Goal: Navigation & Orientation: Find specific page/section

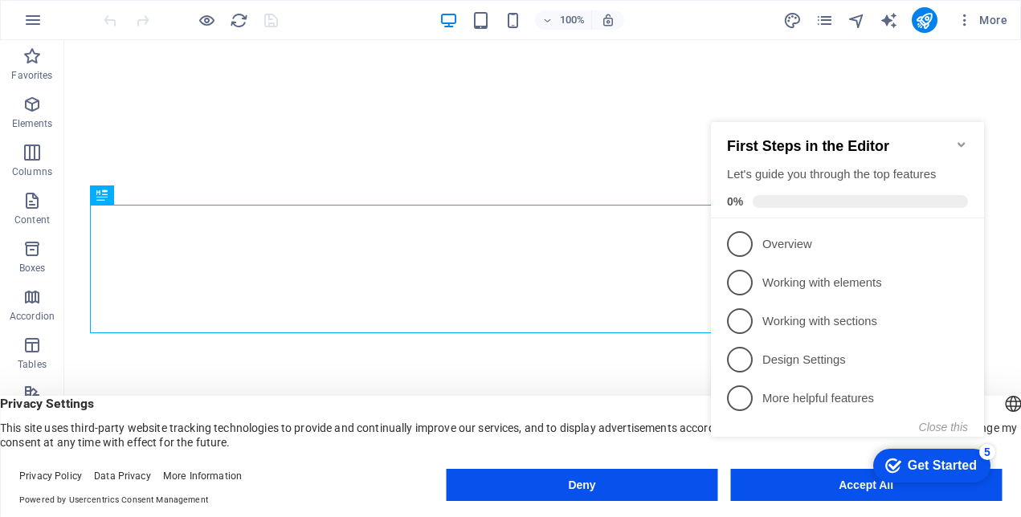
click div "checkmark Get Started 5 First Steps in the Editor Let's guide you through the t…"
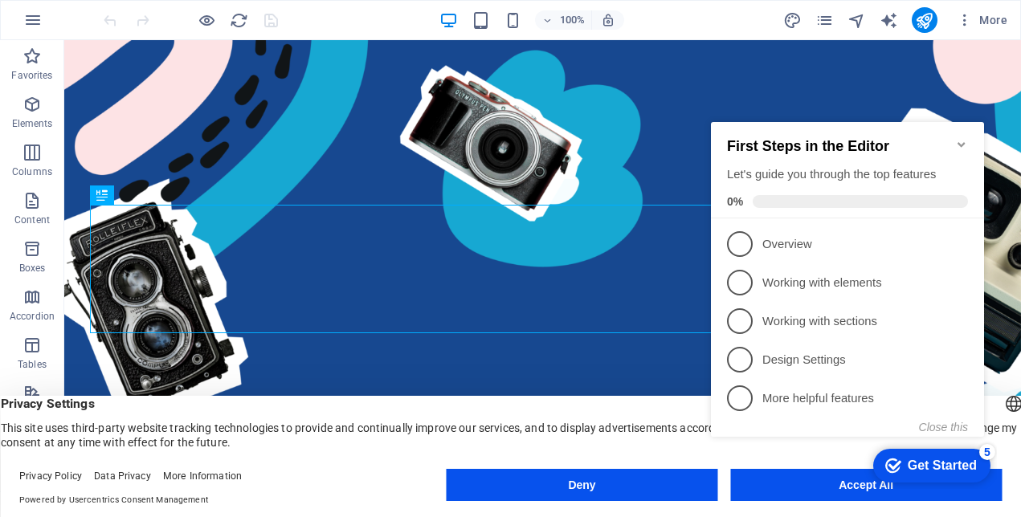
click div "checkmark Get Started 5 First Steps in the Editor Let's guide you through the t…"
click at [985, 454] on div "5" at bounding box center [987, 452] width 16 height 16
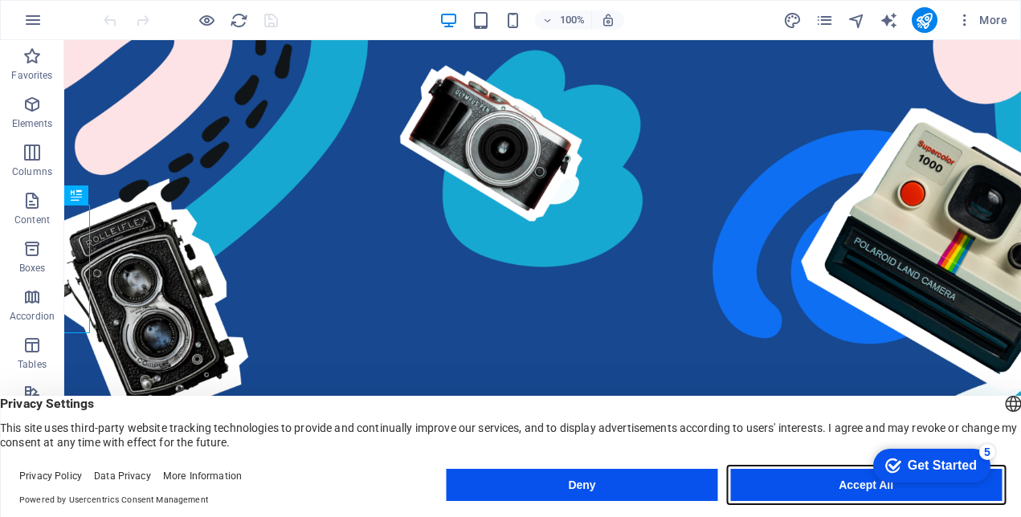
click at [794, 491] on button "Accept All" at bounding box center [866, 485] width 272 height 32
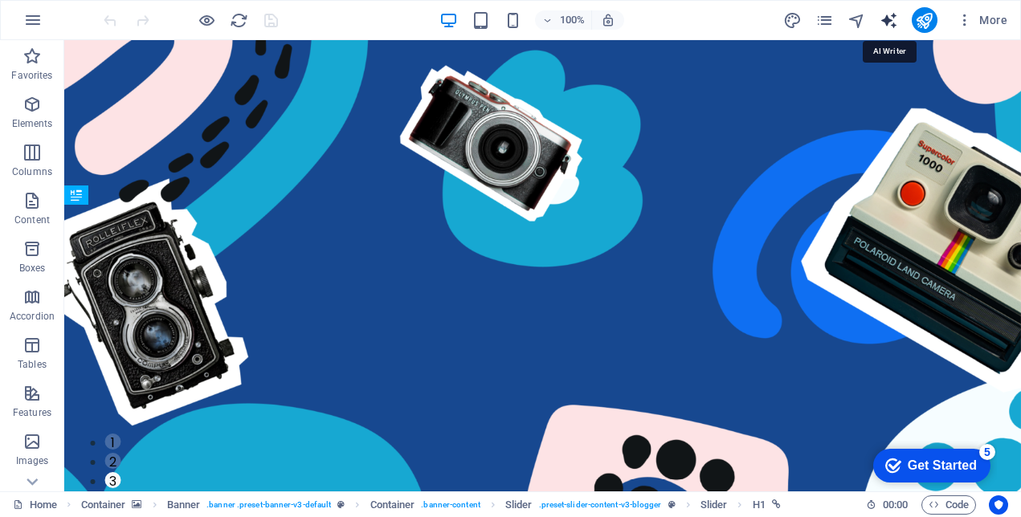
click at [887, 16] on icon "text_generator" at bounding box center [889, 20] width 18 height 18
select select "English"
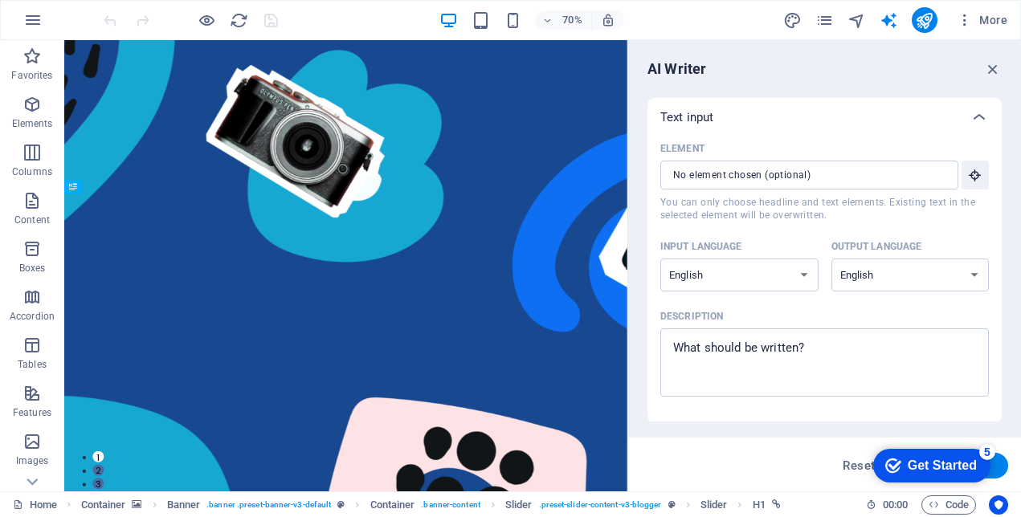
click at [931, 468] on div "Get Started" at bounding box center [942, 466] width 69 height 14
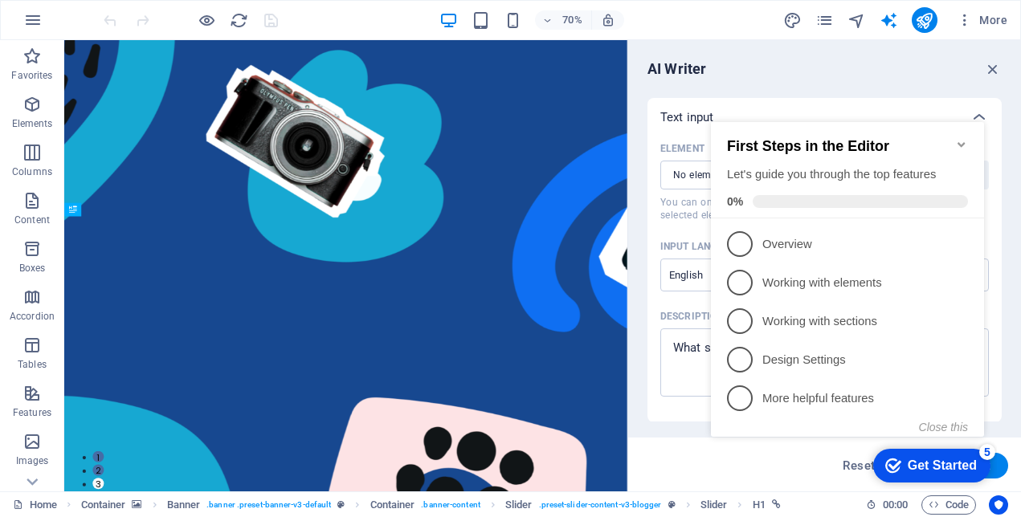
click at [661, 13] on div "70% More" at bounding box center [556, 20] width 913 height 26
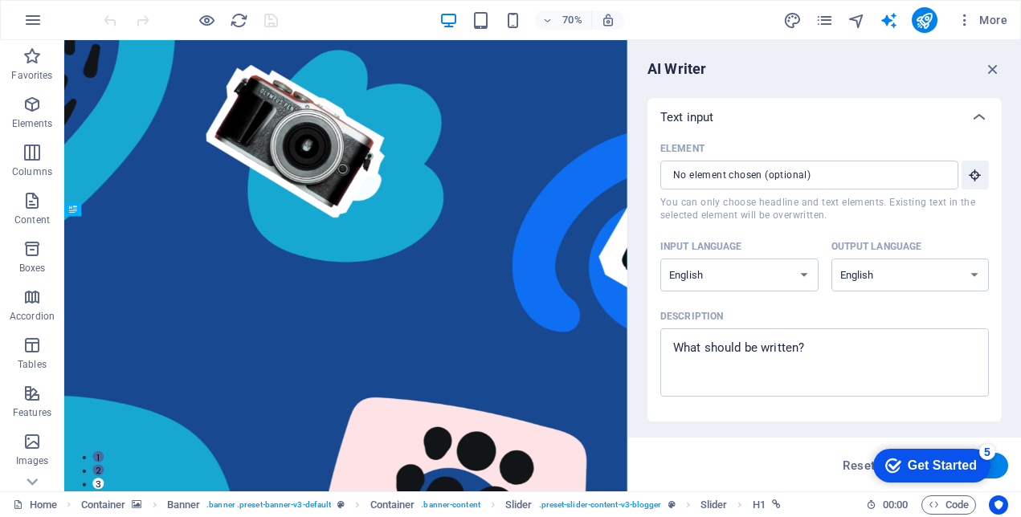
click at [345, 18] on div "70% More" at bounding box center [556, 20] width 913 height 26
click at [995, 72] on icon "button" at bounding box center [993, 69] width 18 height 18
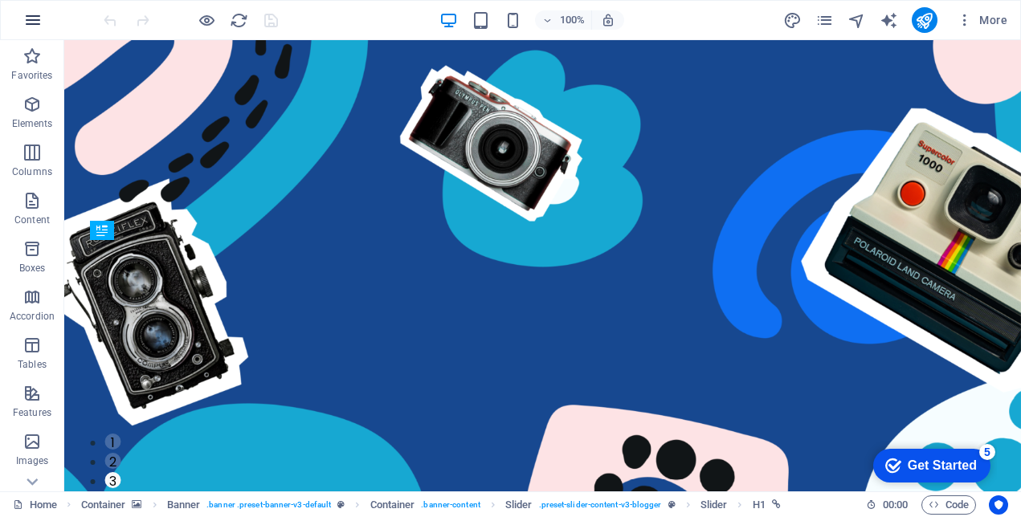
click at [39, 22] on icon "button" at bounding box center [32, 19] width 19 height 19
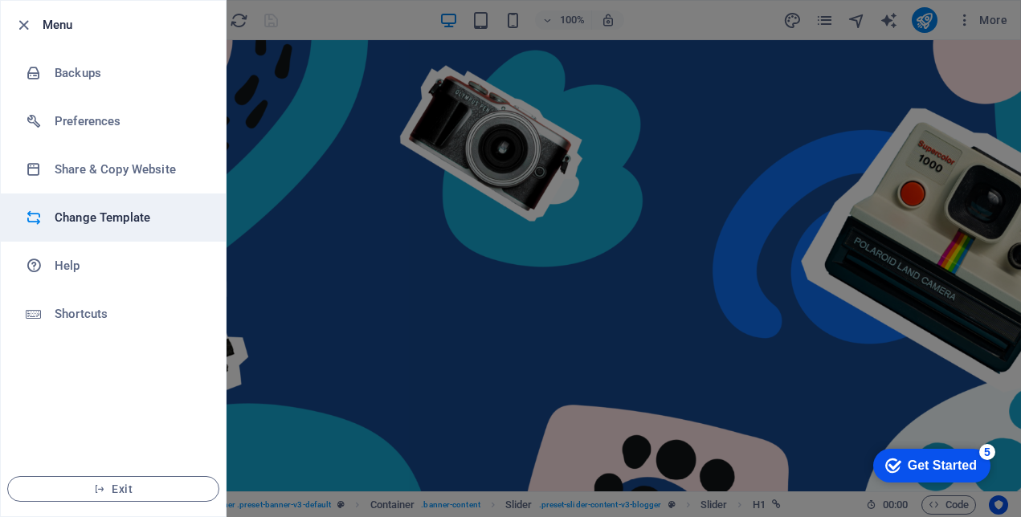
click at [65, 207] on li "Change Template" at bounding box center [113, 218] width 225 height 48
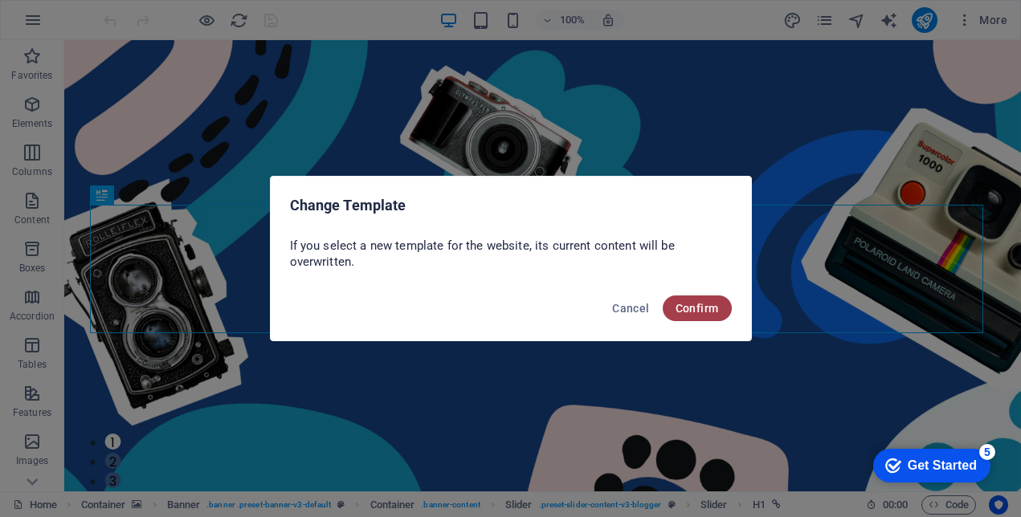
click at [697, 308] on span "Confirm" at bounding box center [697, 308] width 43 height 13
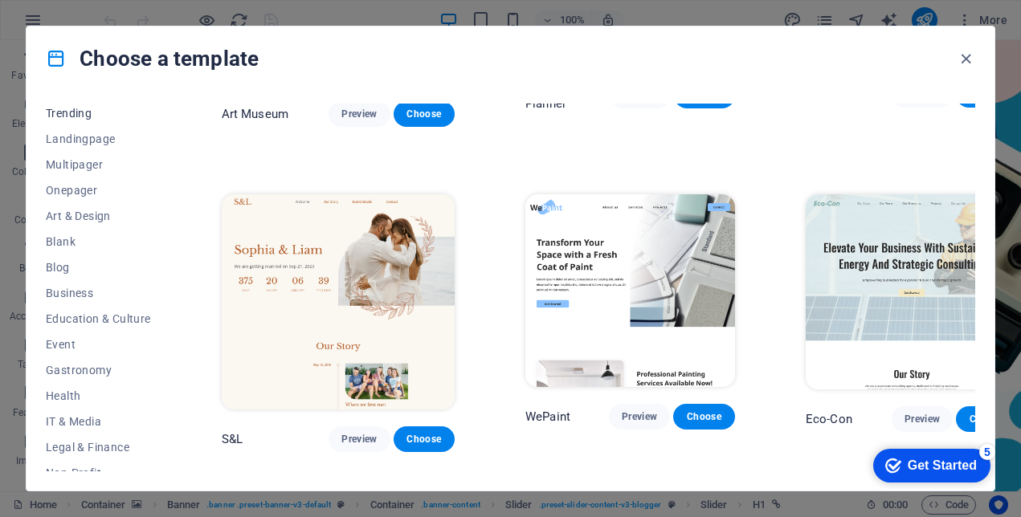
scroll to position [161, 0]
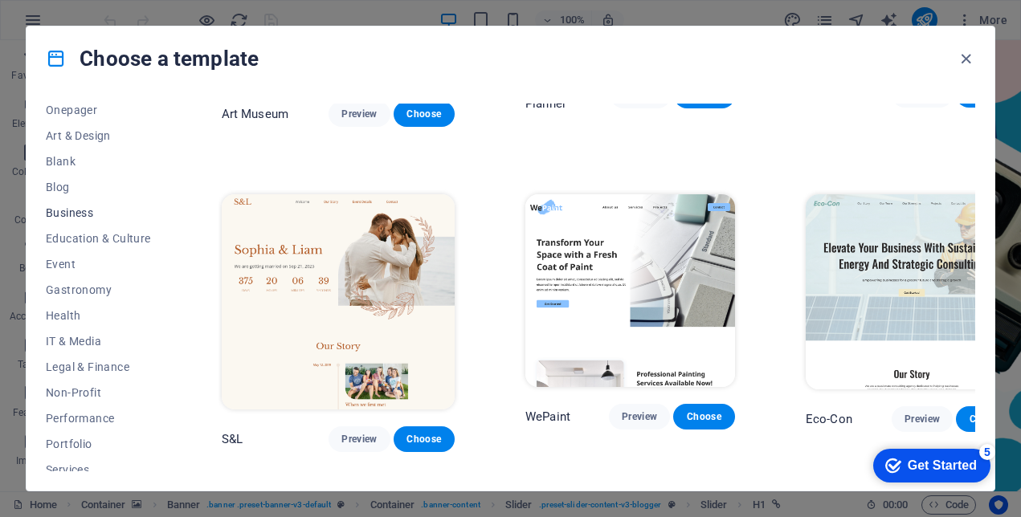
click at [74, 210] on span "Business" at bounding box center [98, 212] width 105 height 13
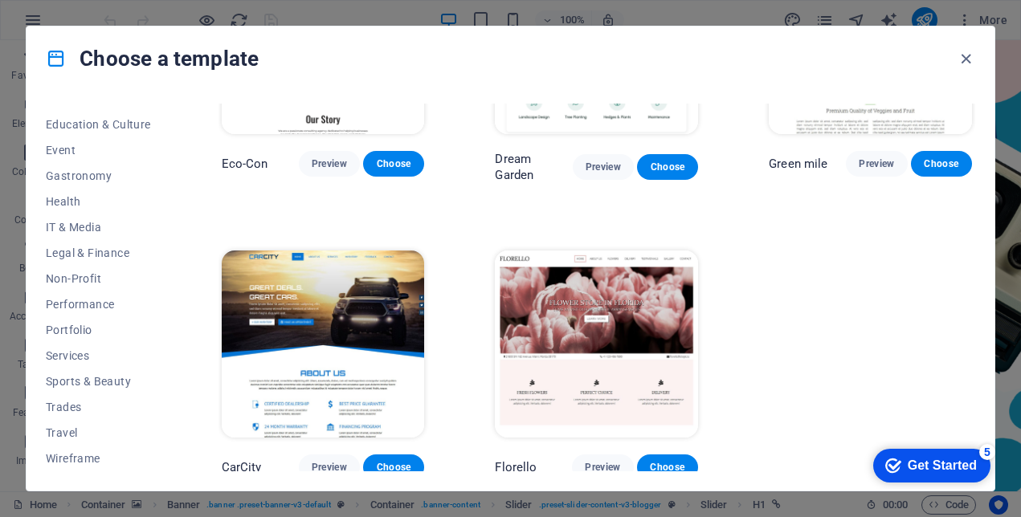
scroll to position [165, 0]
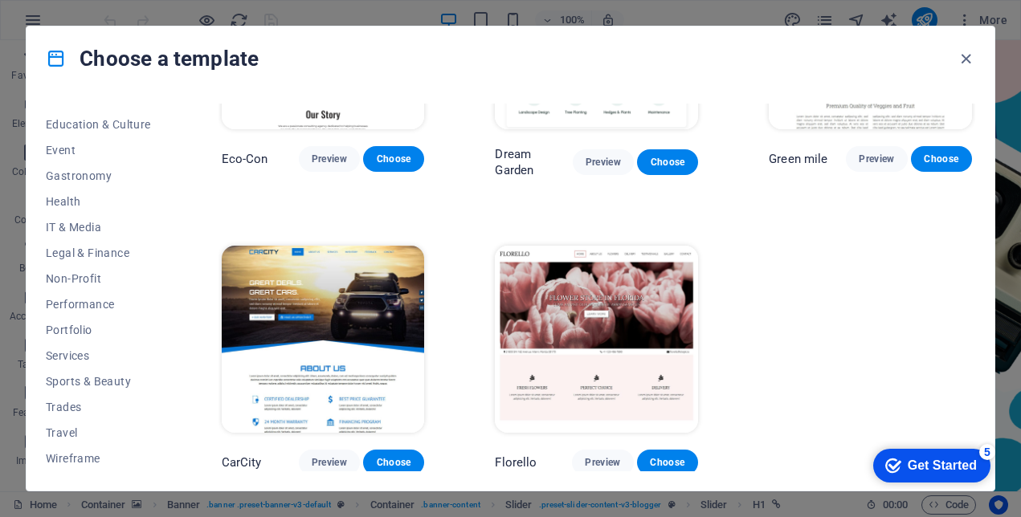
click at [607, 313] on img at bounding box center [596, 339] width 203 height 187
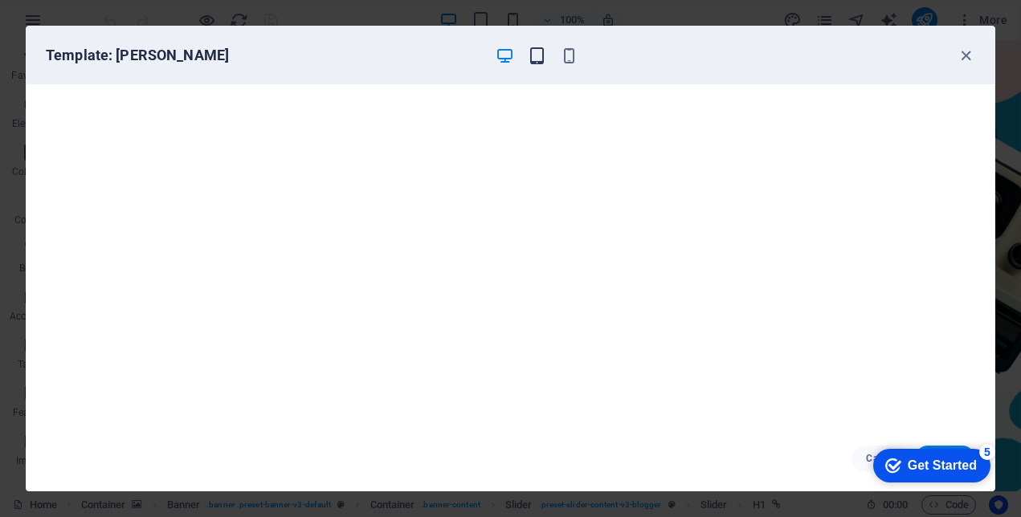
click at [537, 59] on icon "button" at bounding box center [537, 56] width 18 height 18
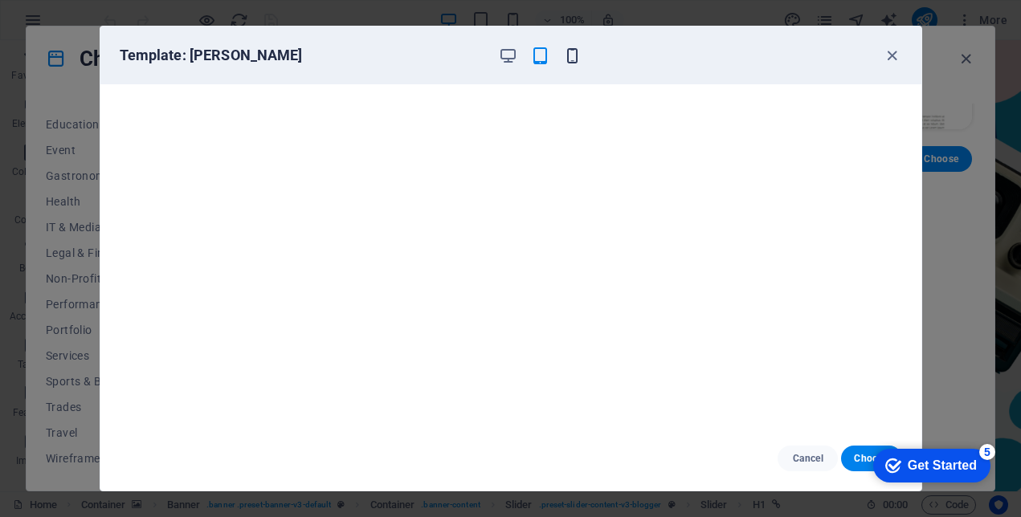
click at [571, 57] on icon "button" at bounding box center [572, 56] width 18 height 18
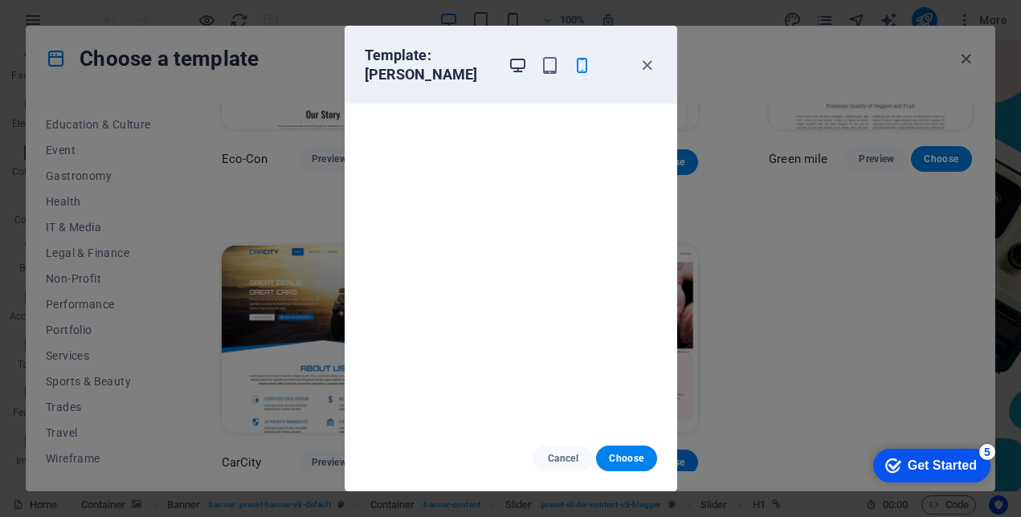
click at [527, 56] on icon "button" at bounding box center [518, 65] width 18 height 18
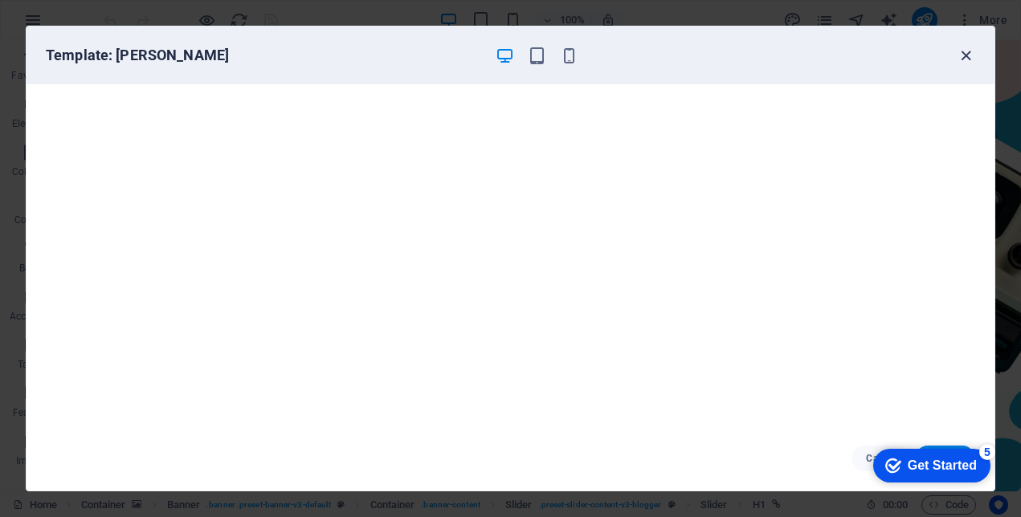
click at [970, 49] on icon "button" at bounding box center [966, 56] width 18 height 18
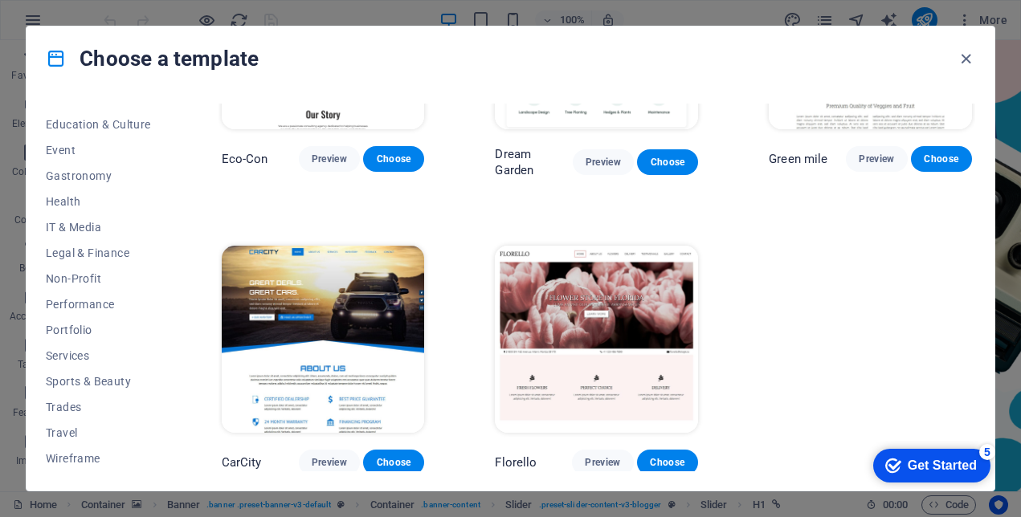
click at [360, 283] on img at bounding box center [323, 339] width 203 height 187
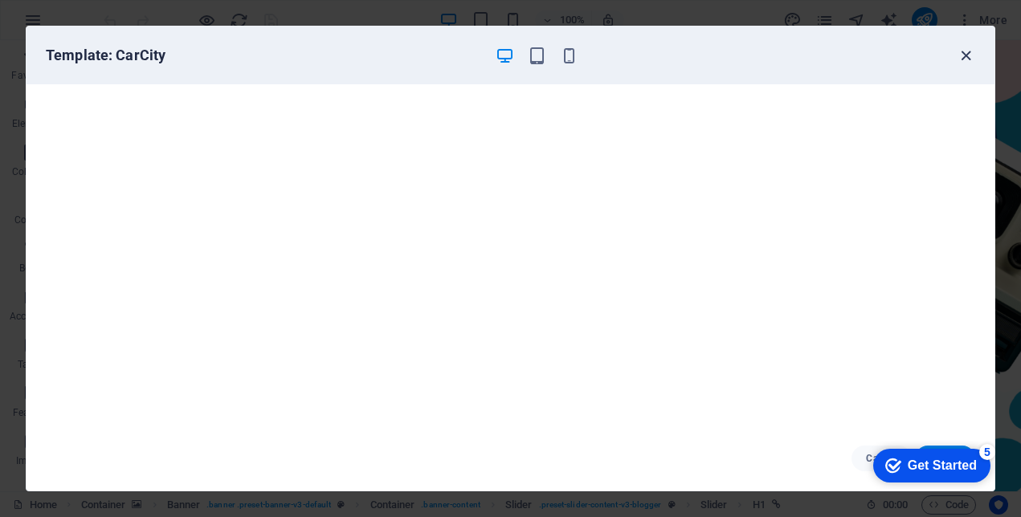
click at [963, 53] on icon "button" at bounding box center [966, 56] width 18 height 18
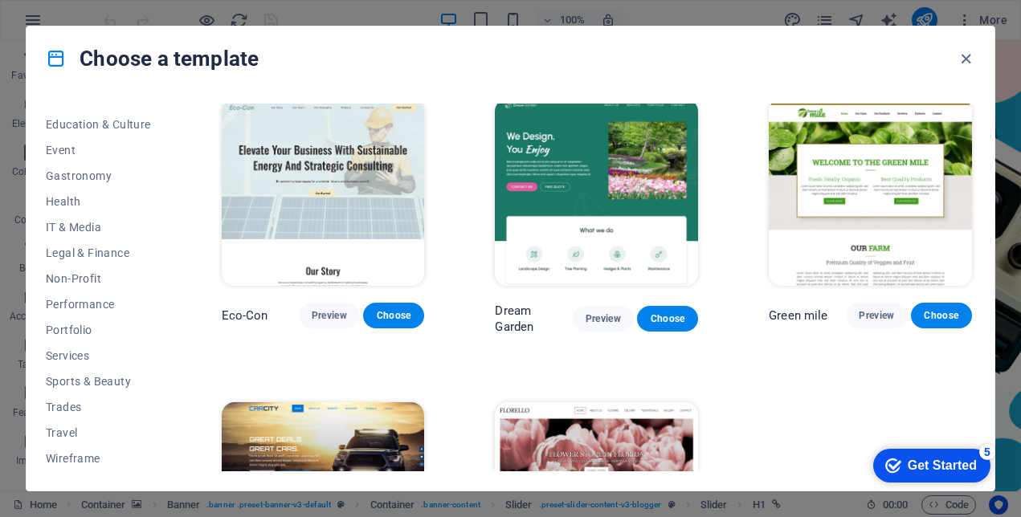
scroll to position [0, 0]
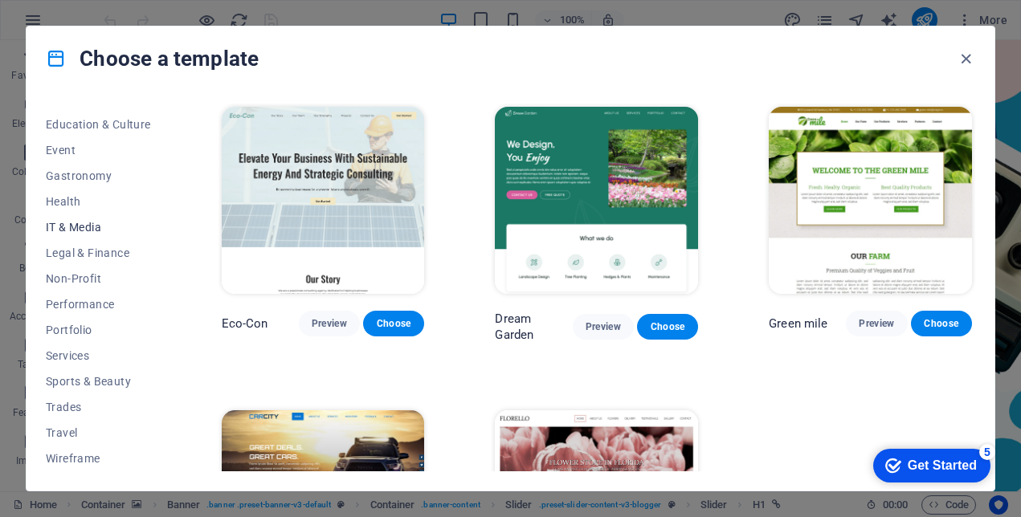
click at [88, 225] on span "IT & Media" at bounding box center [98, 227] width 105 height 13
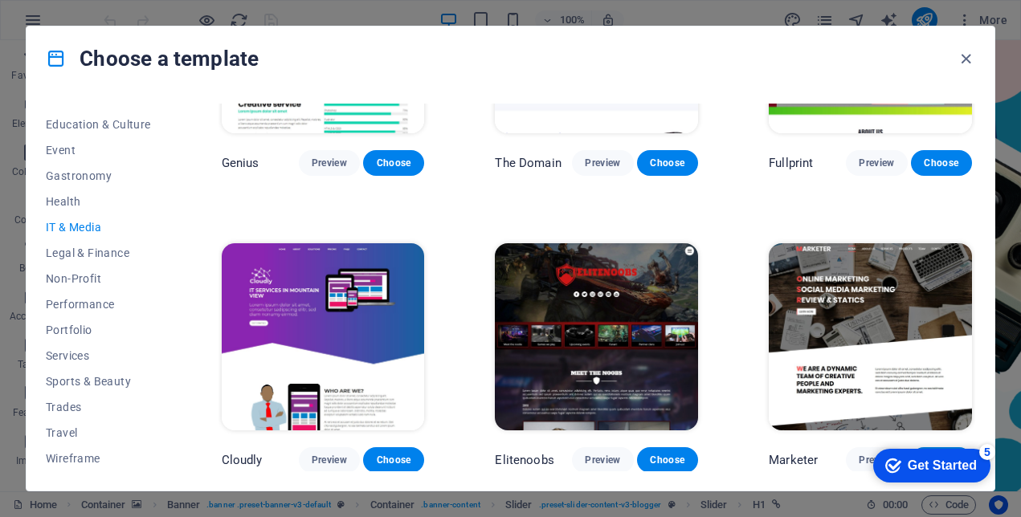
scroll to position [762, 0]
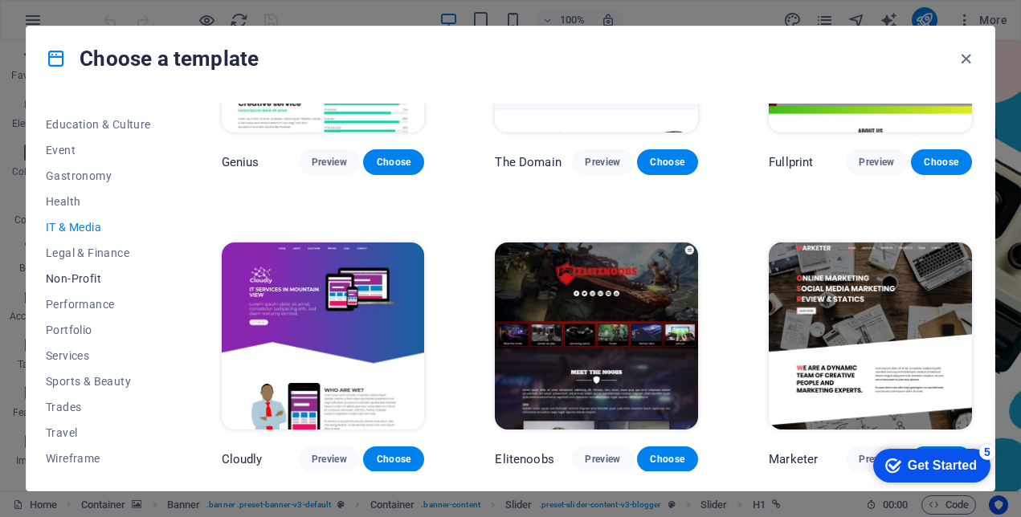
click at [84, 276] on span "Non-Profit" at bounding box center [98, 278] width 105 height 13
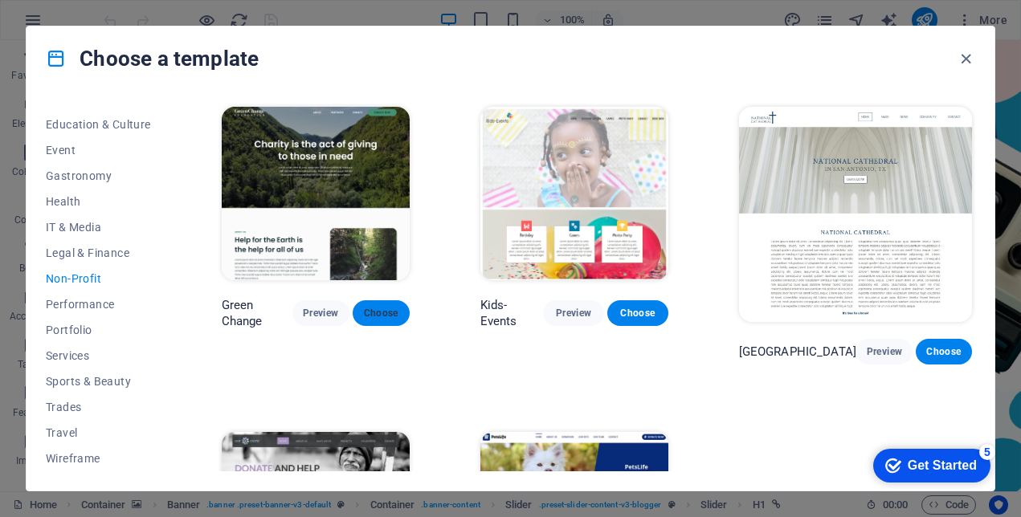
scroll to position [165, 0]
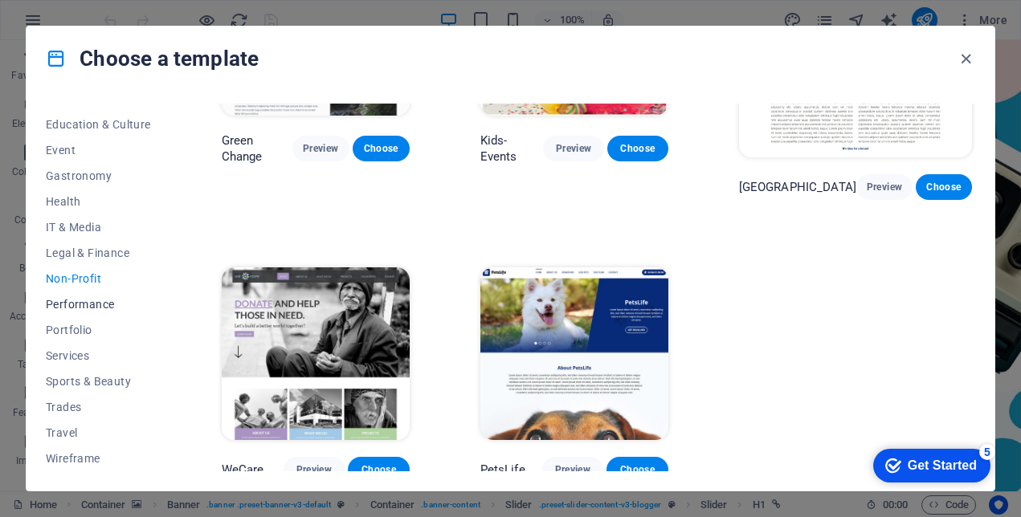
click at [71, 301] on span "Performance" at bounding box center [98, 304] width 105 height 13
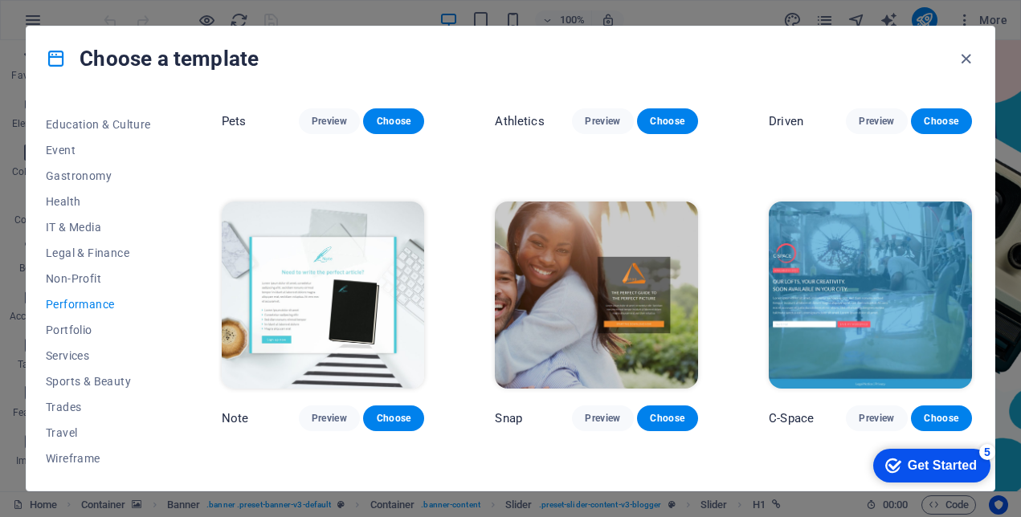
scroll to position [791, 0]
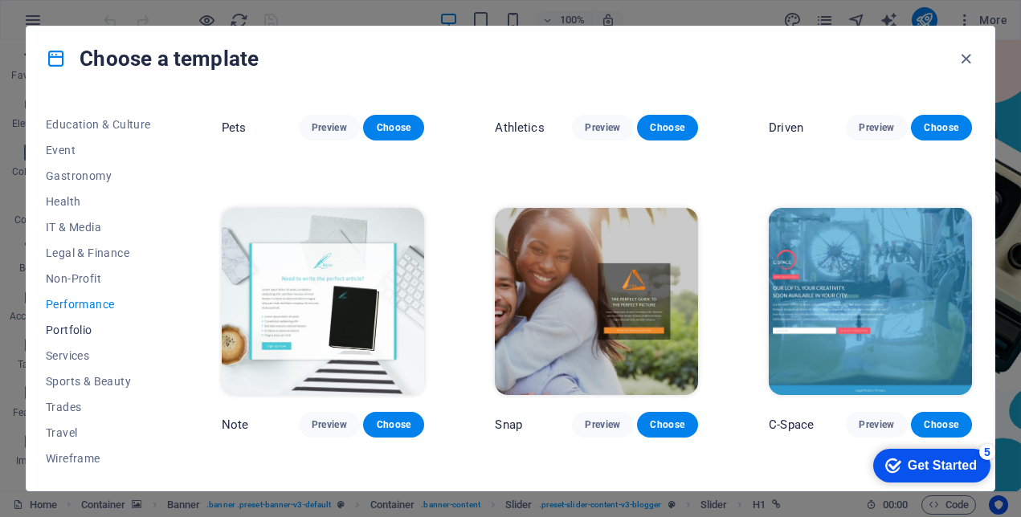
click at [76, 329] on span "Portfolio" at bounding box center [98, 330] width 105 height 13
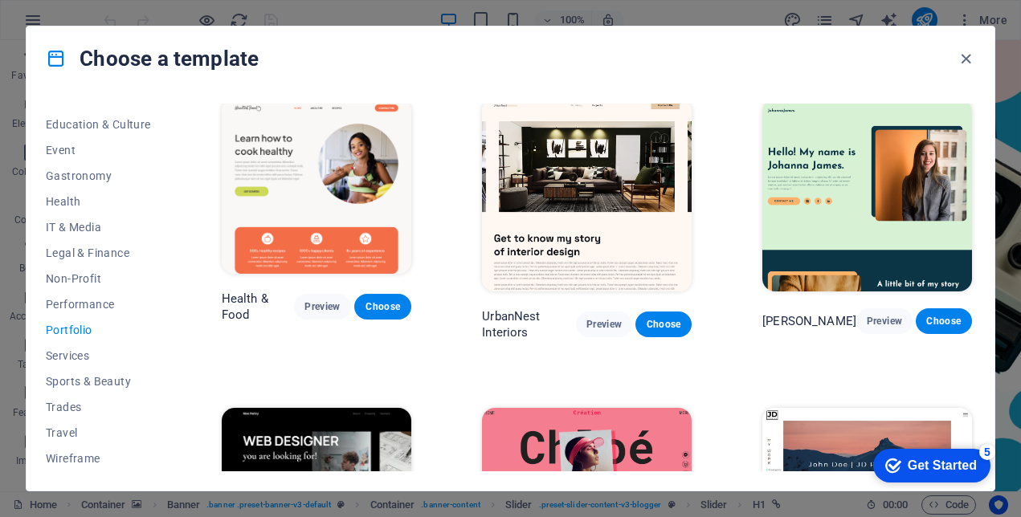
scroll to position [0, 0]
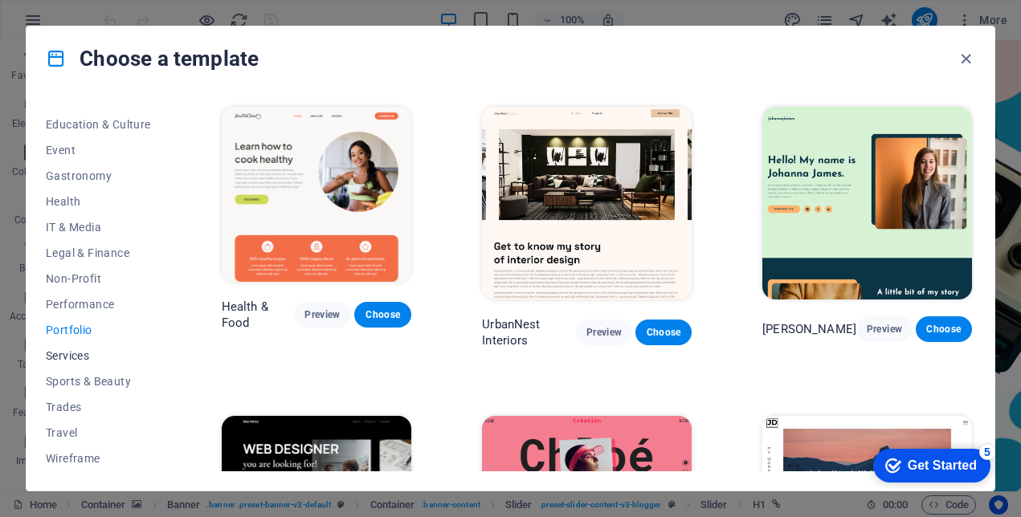
click at [68, 357] on span "Services" at bounding box center [98, 355] width 105 height 13
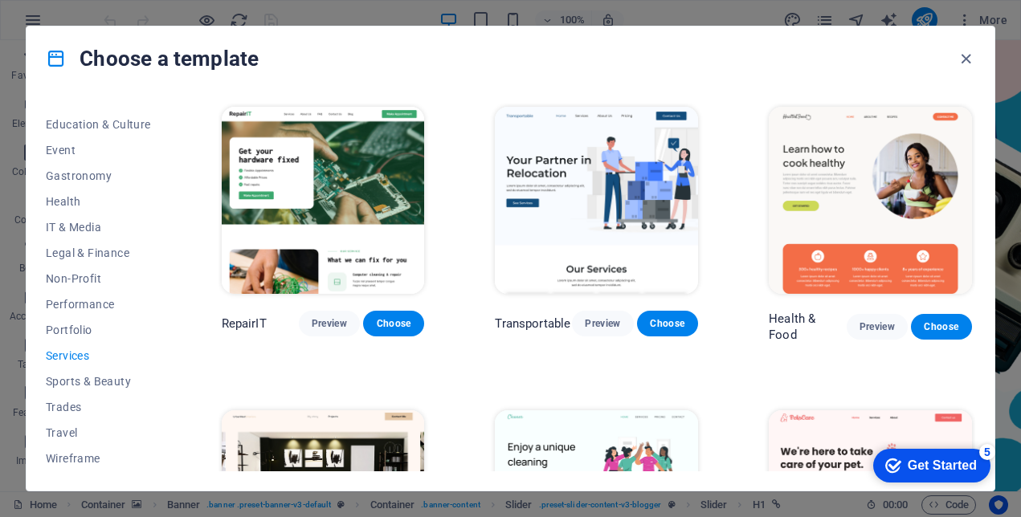
click at [828, 172] on img at bounding box center [870, 200] width 203 height 187
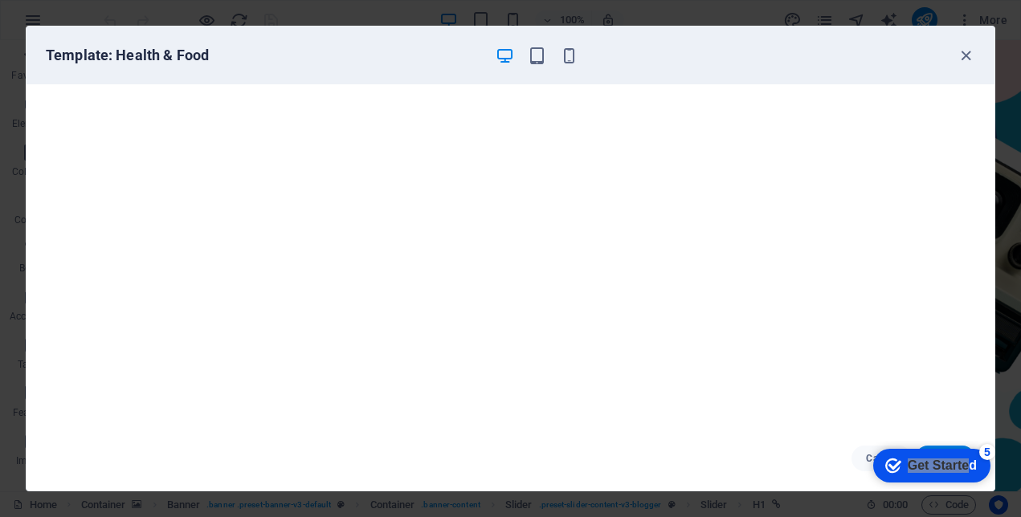
drag, startPoint x: 967, startPoint y: 467, endPoint x: 970, endPoint y: 358, distance: 108.5
click html "checkmark Get Started 5 First Steps in the Editor Let's guide you through the t…"
click at [796, 468] on div "Cancel Choose" at bounding box center [511, 459] width 968 height 64
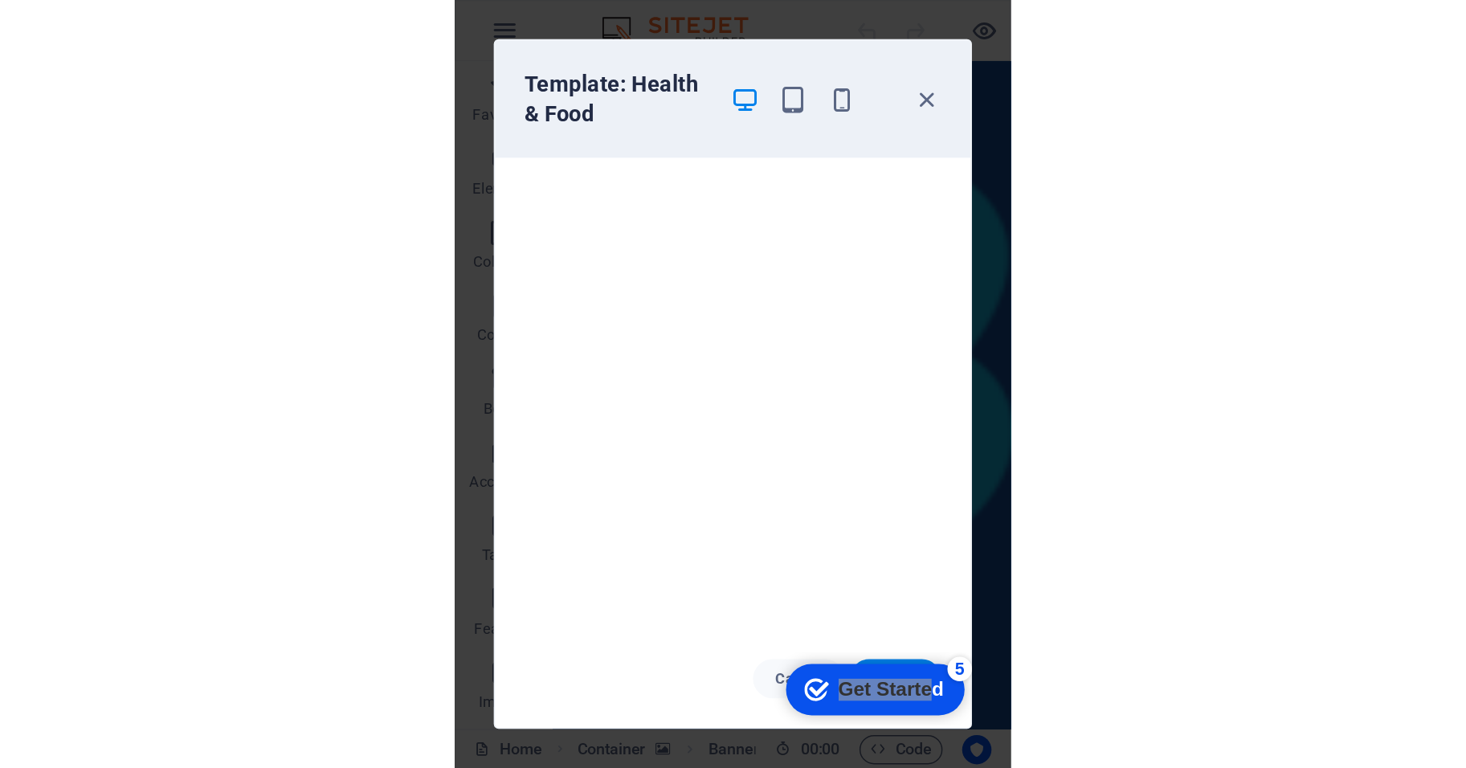
scroll to position [24, 0]
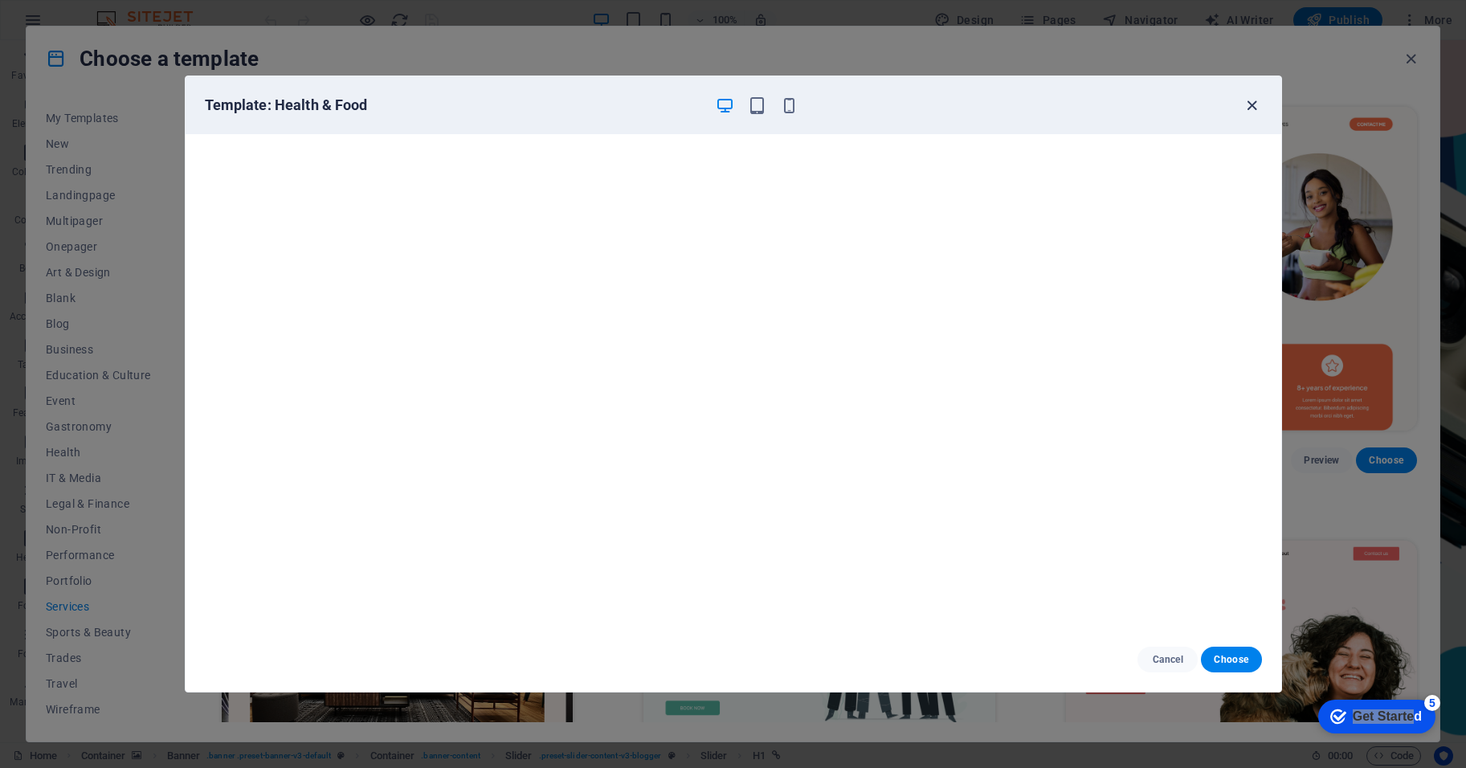
click at [1020, 104] on icon "button" at bounding box center [1252, 105] width 18 height 18
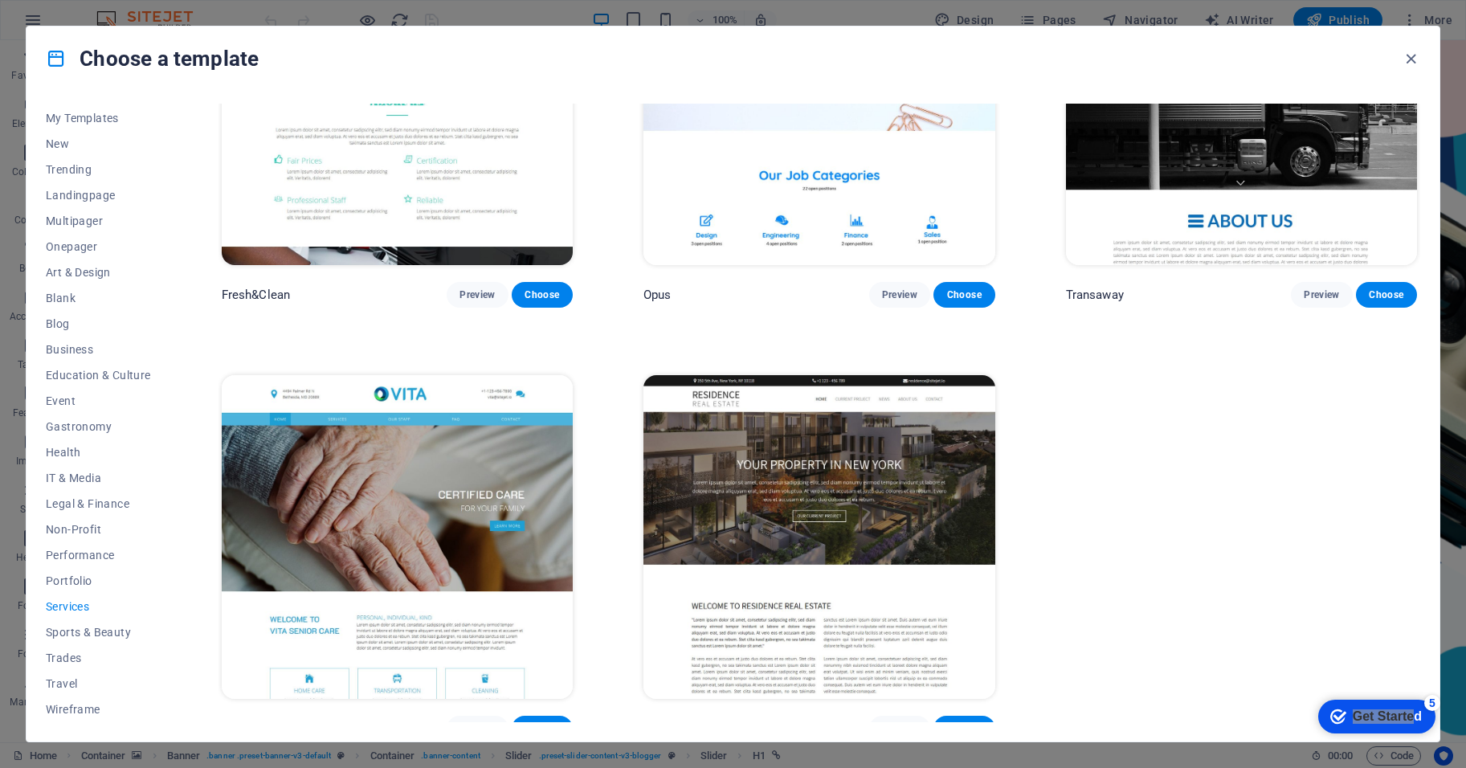
scroll to position [2342, 0]
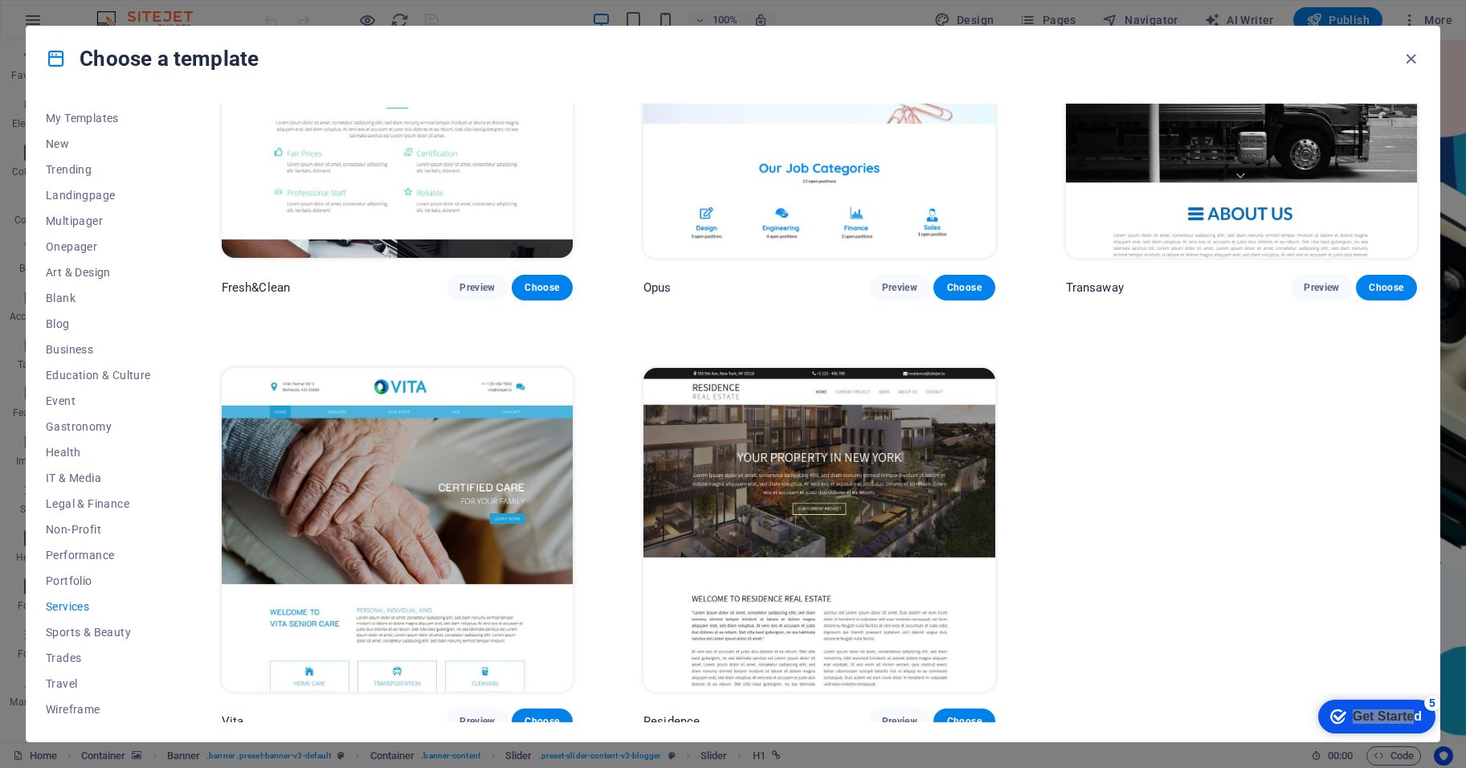
click at [431, 468] on img at bounding box center [397, 530] width 351 height 324
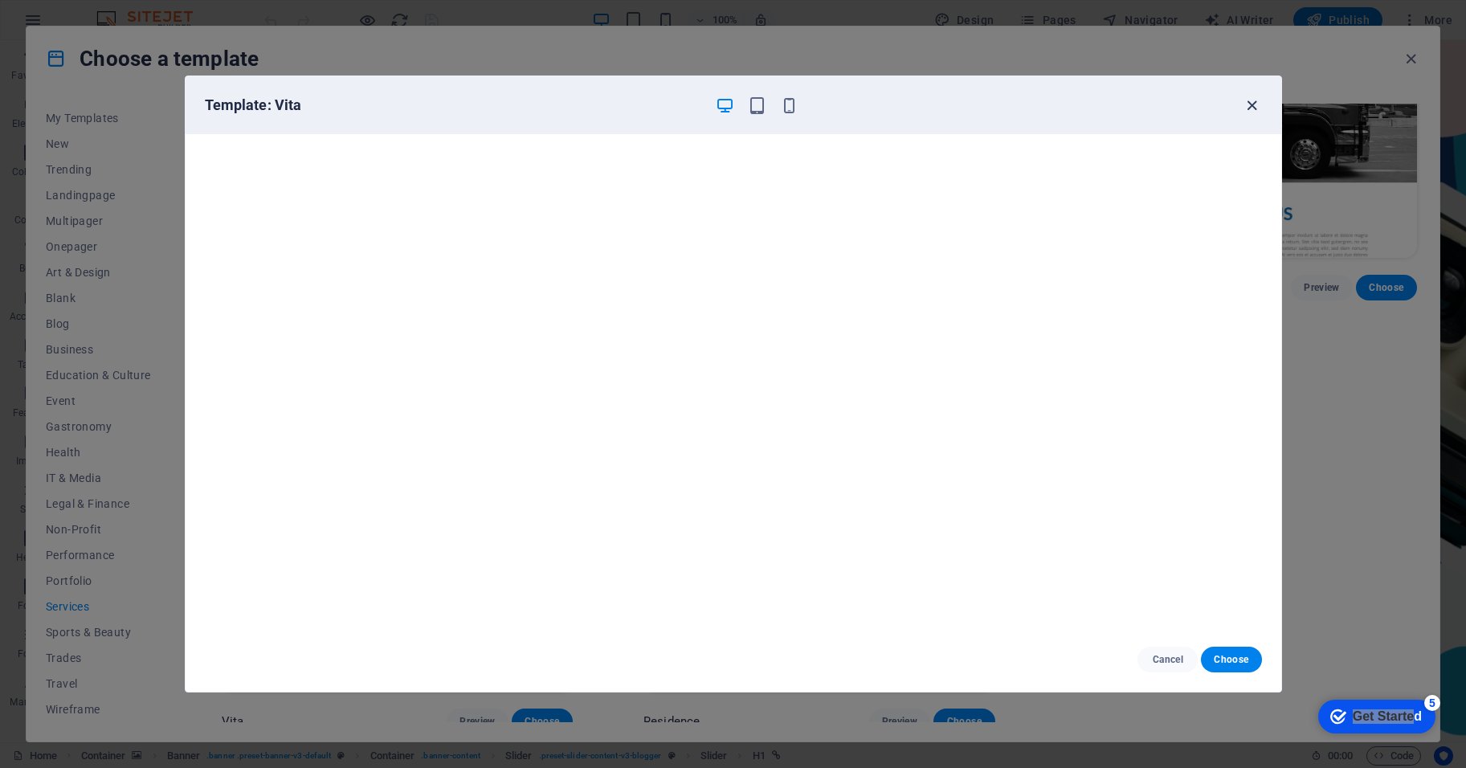
click at [1020, 103] on icon "button" at bounding box center [1252, 105] width 18 height 18
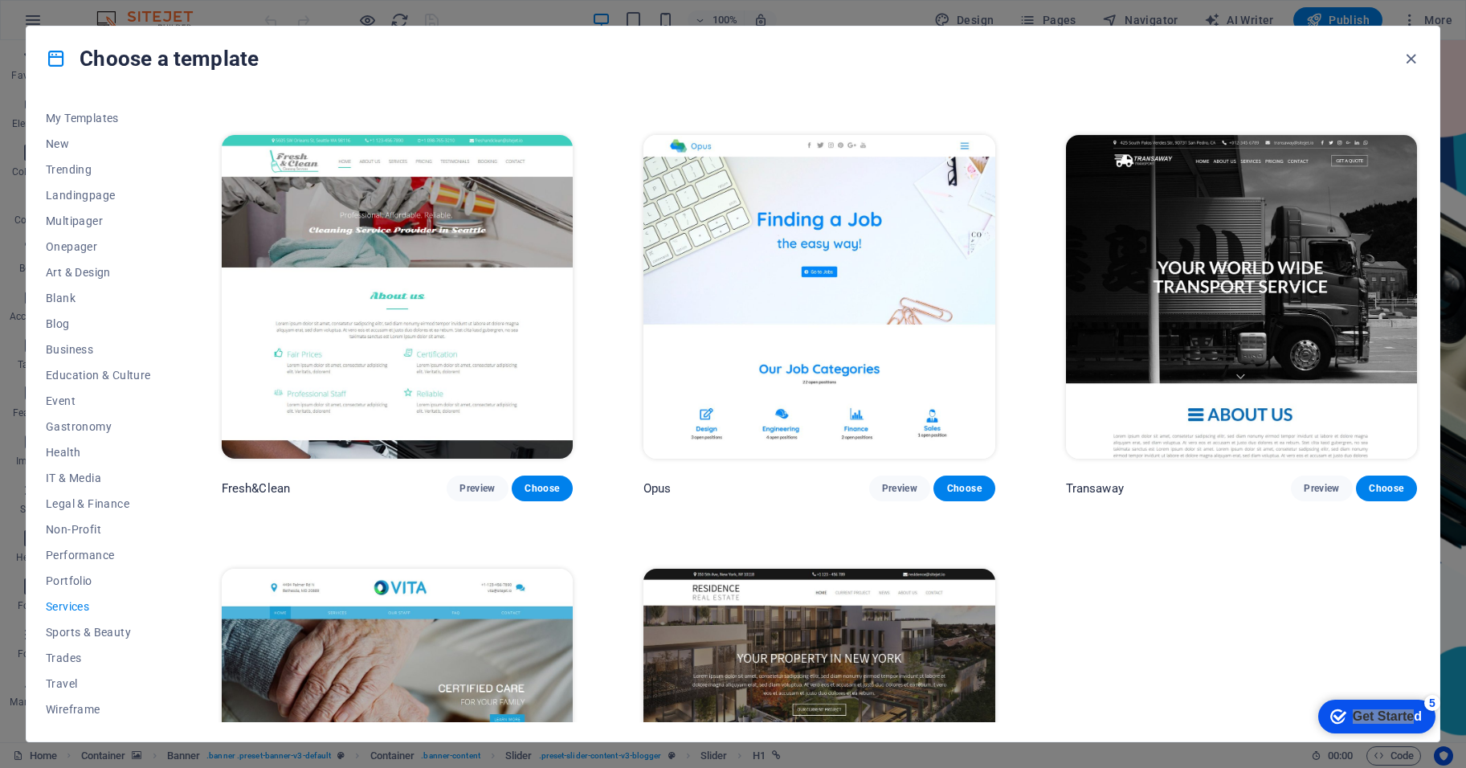
scroll to position [2101, 0]
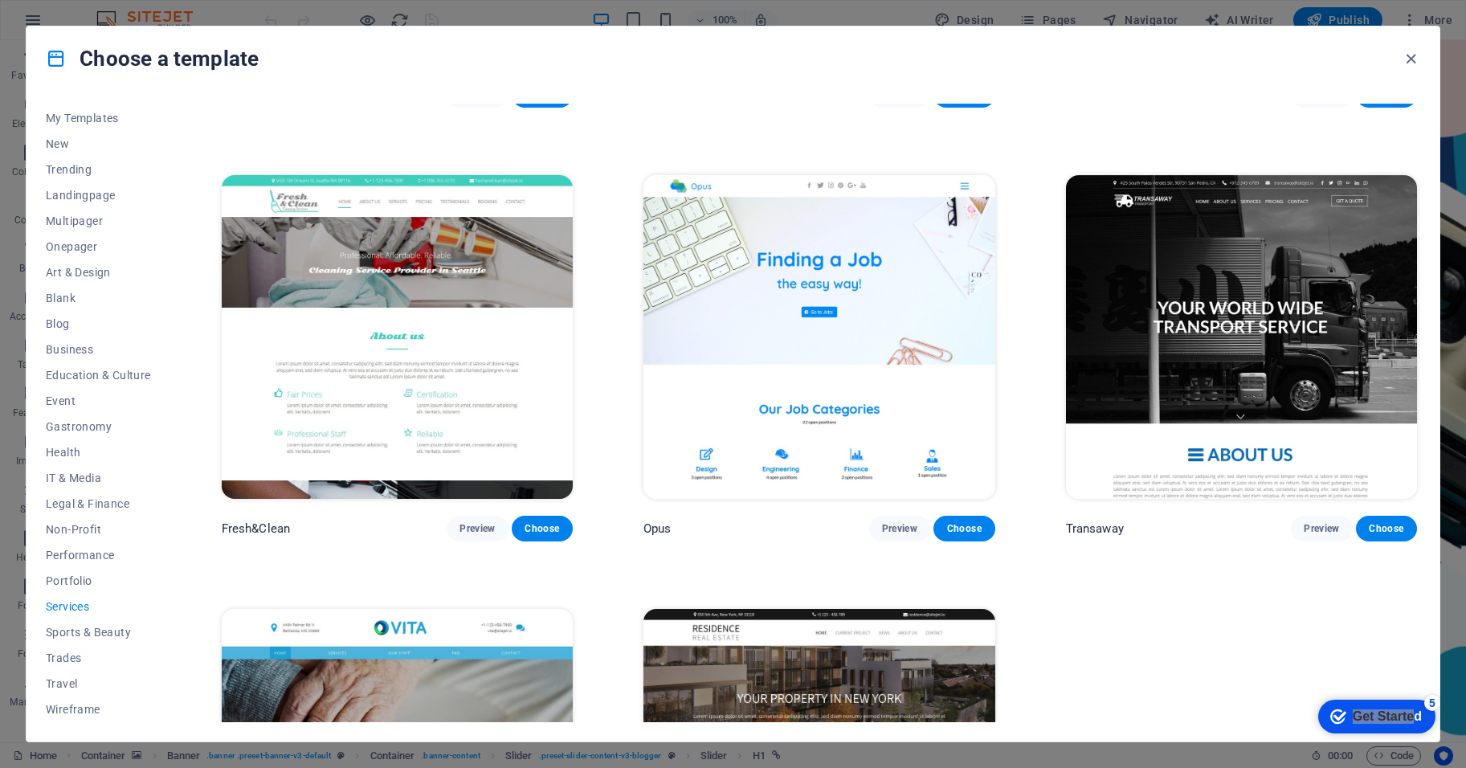
click at [456, 268] on img at bounding box center [397, 337] width 351 height 324
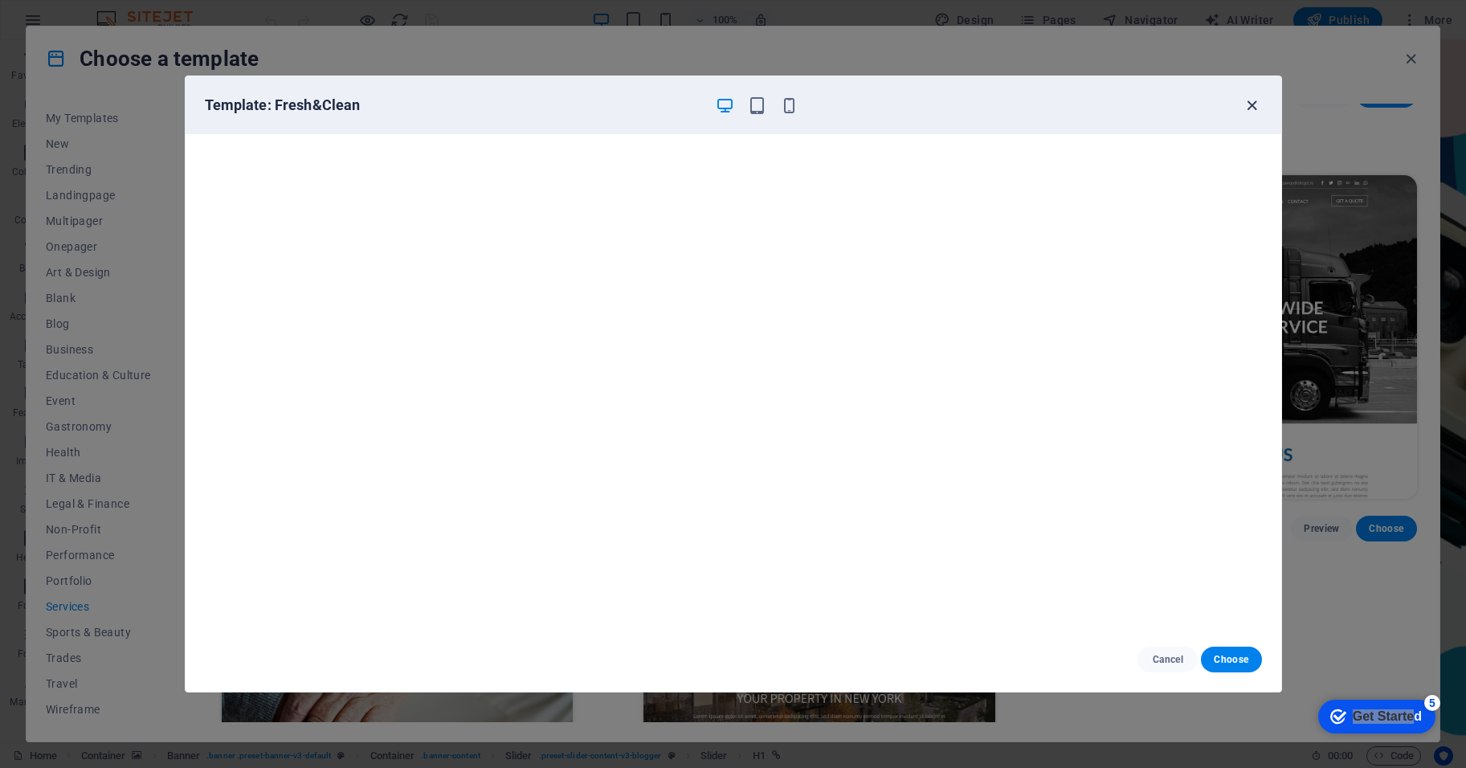
click at [1020, 105] on icon "button" at bounding box center [1252, 105] width 18 height 18
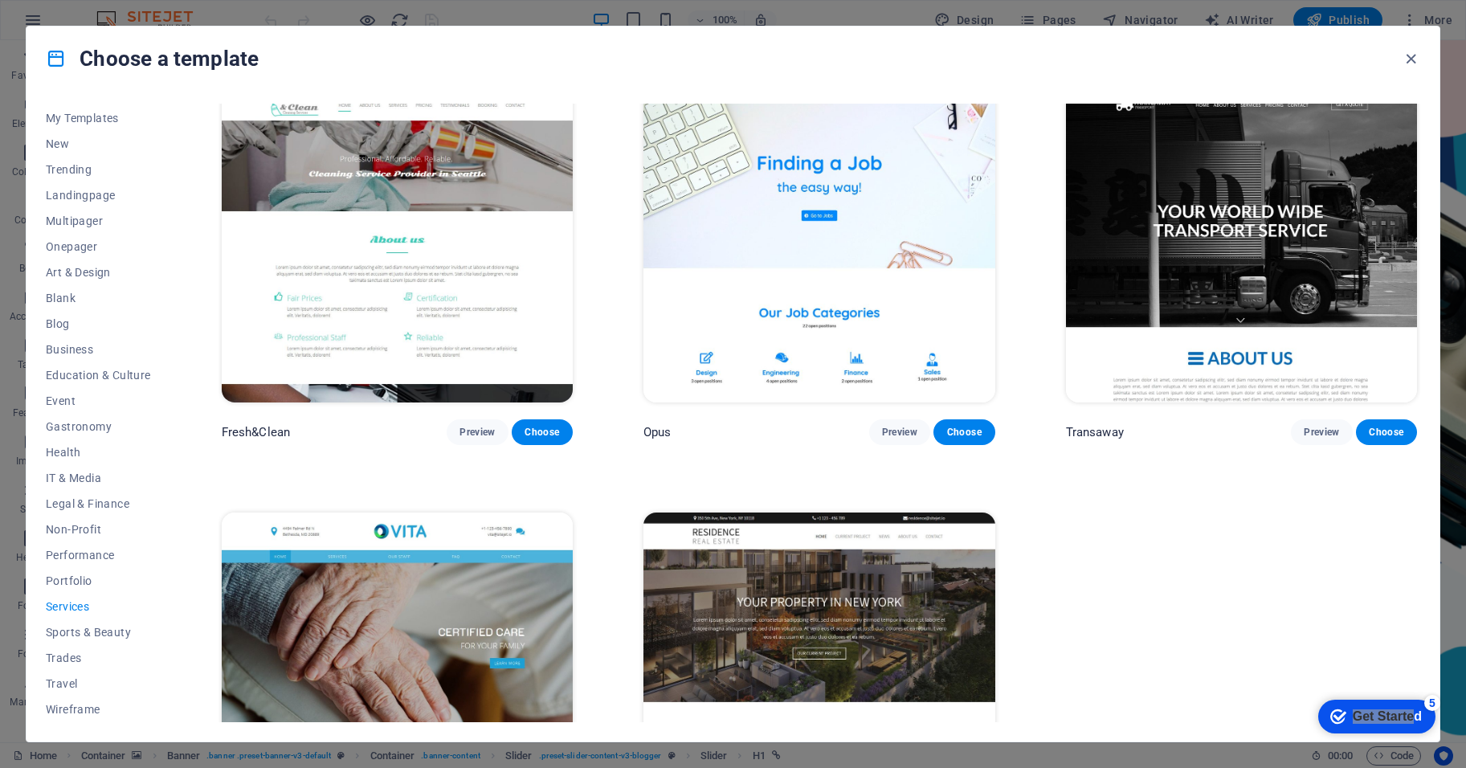
scroll to position [2342, 0]
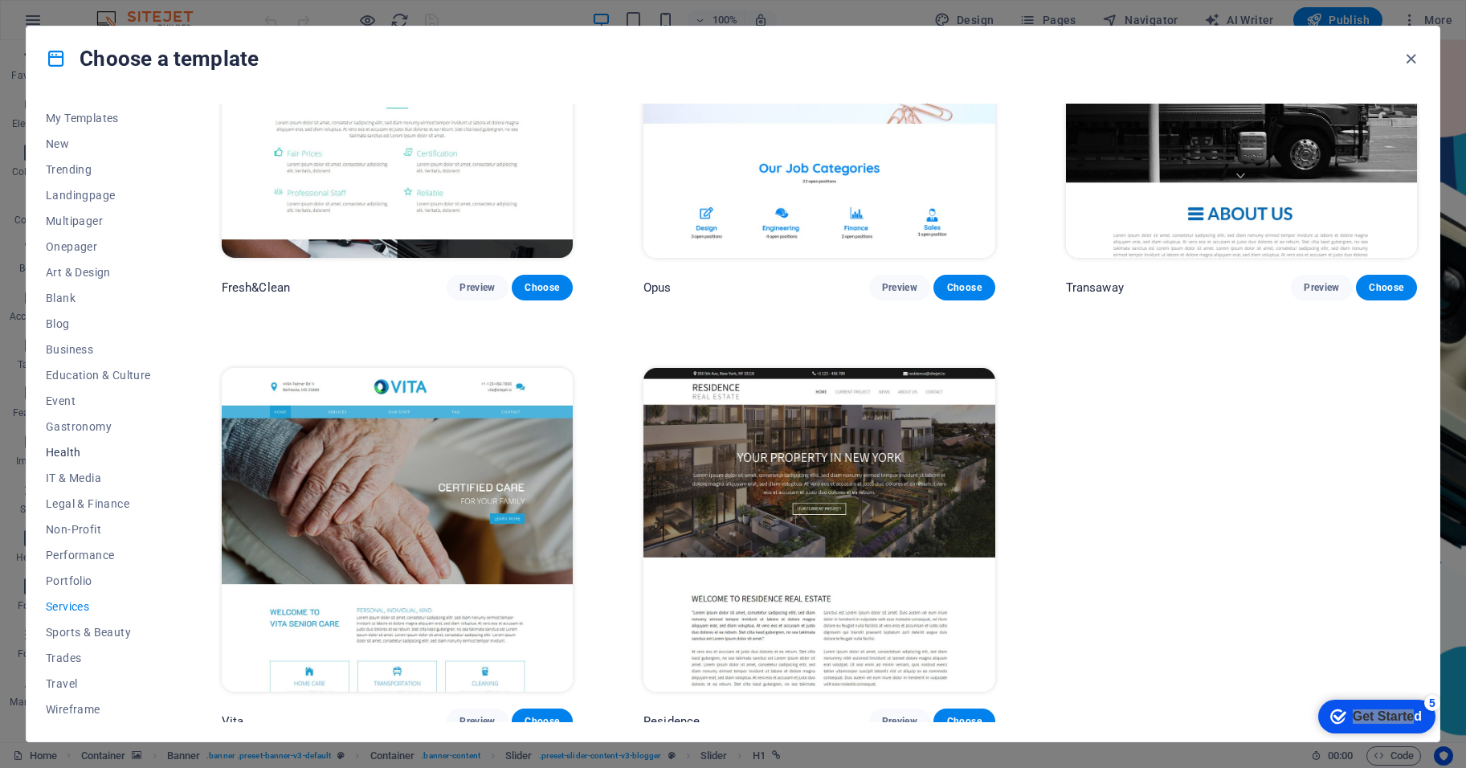
click at [52, 451] on span "Health" at bounding box center [98, 452] width 105 height 13
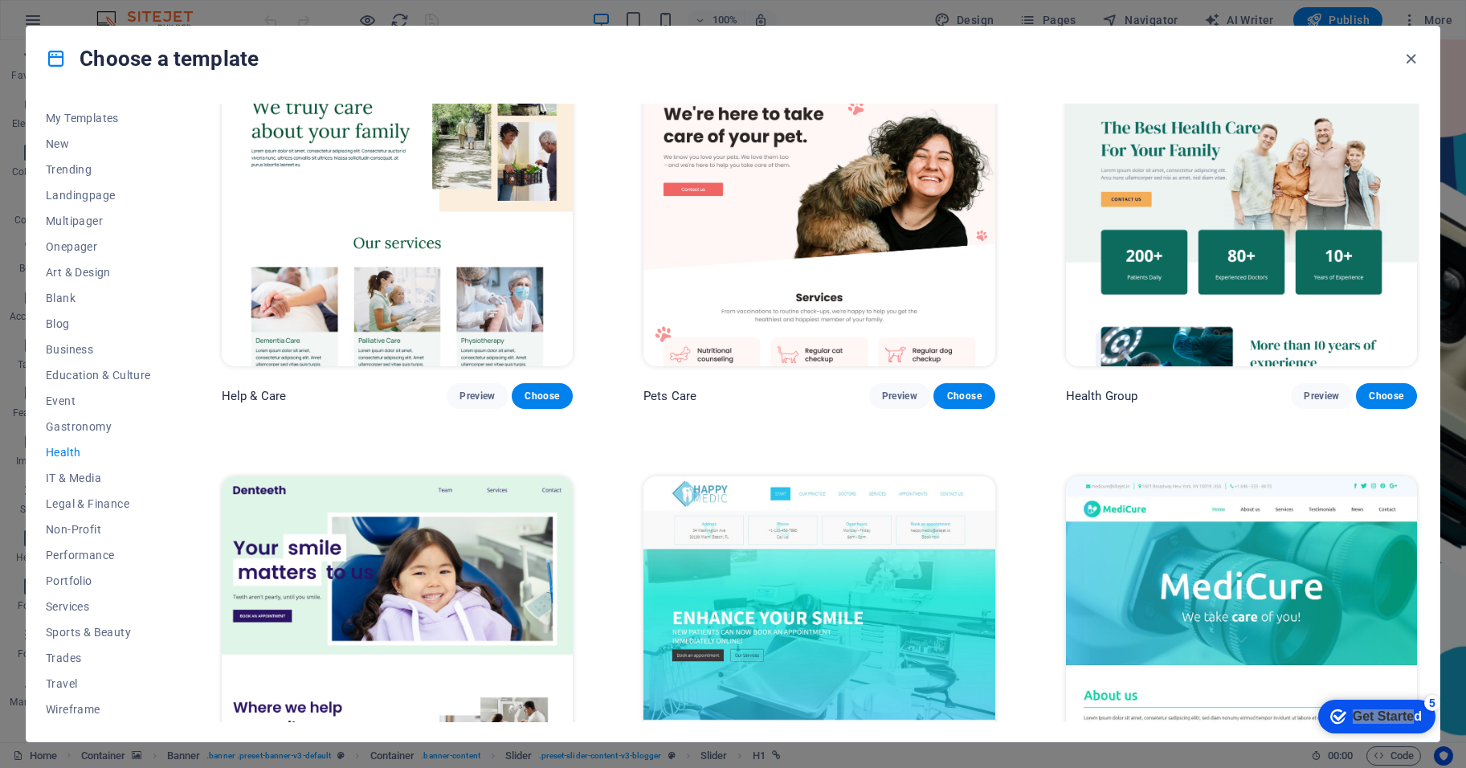
scroll to position [321, 0]
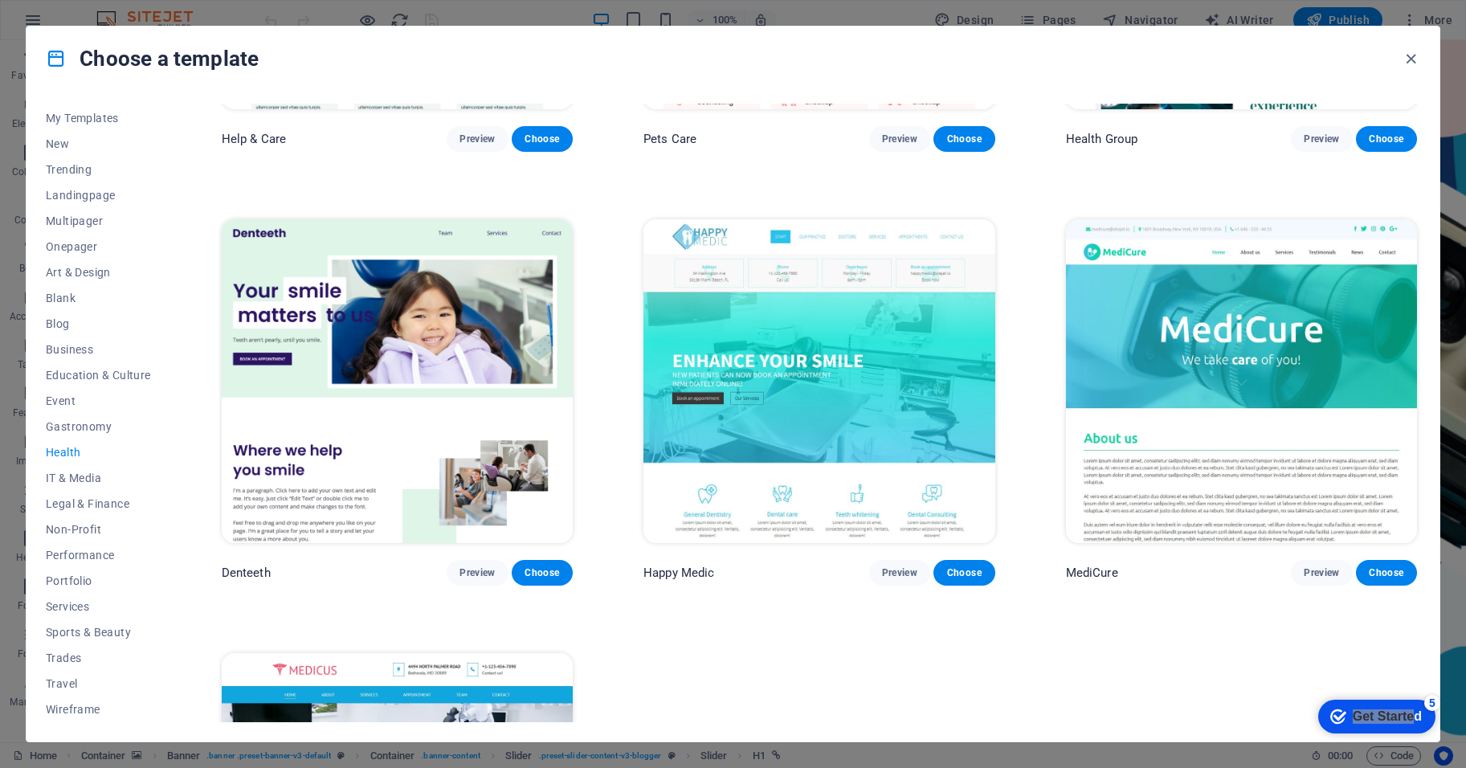
click at [1020, 357] on img at bounding box center [1241, 381] width 351 height 324
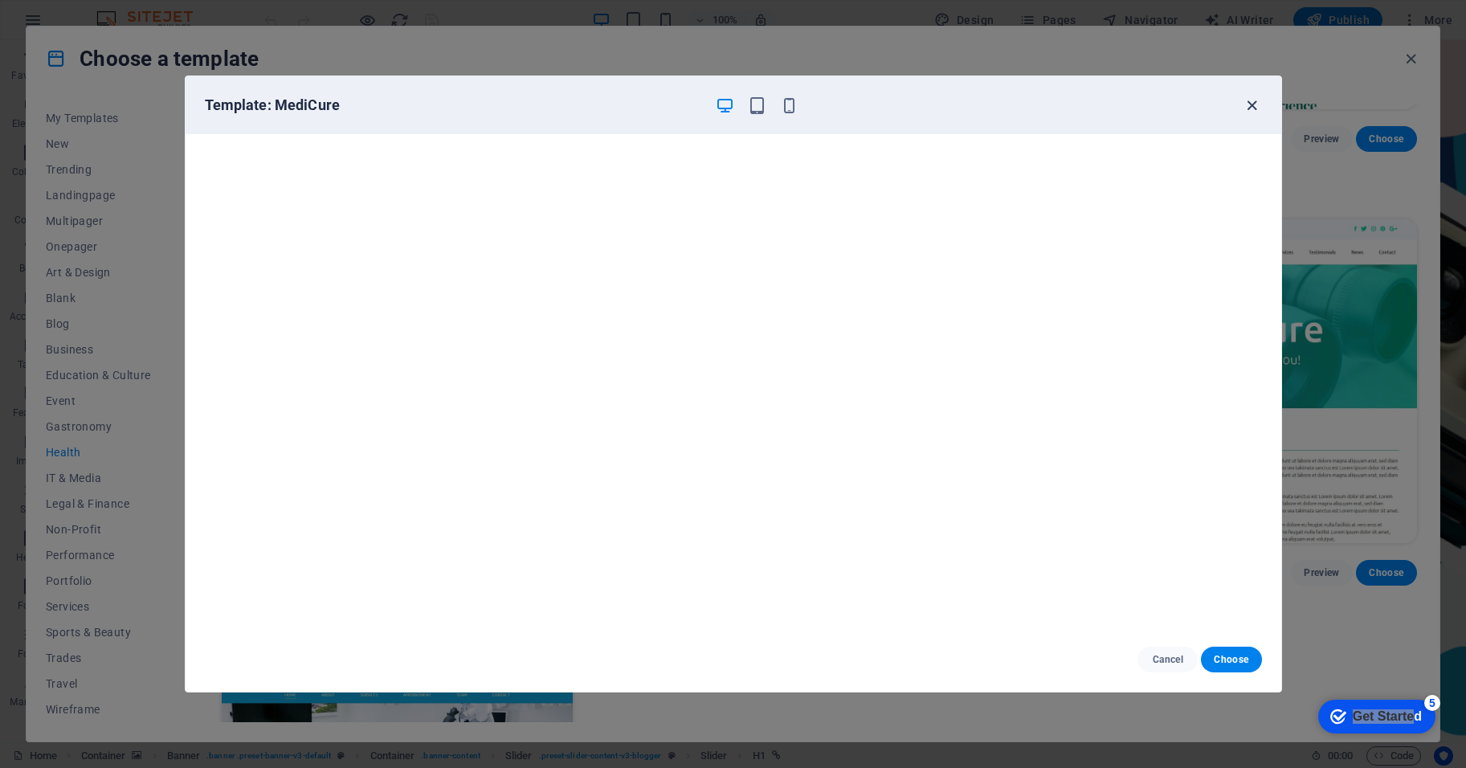
click at [1020, 104] on icon "button" at bounding box center [1252, 105] width 18 height 18
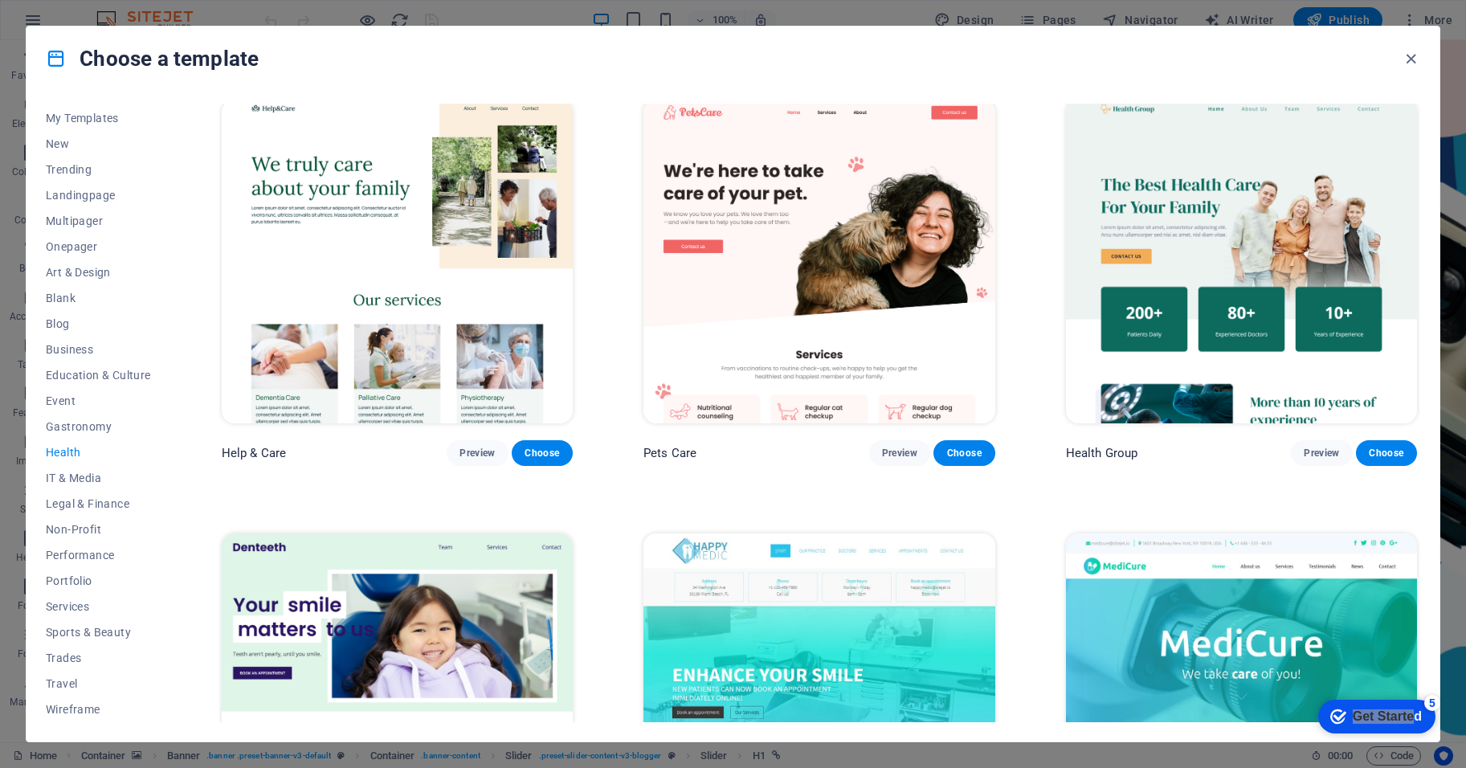
scroll to position [0, 0]
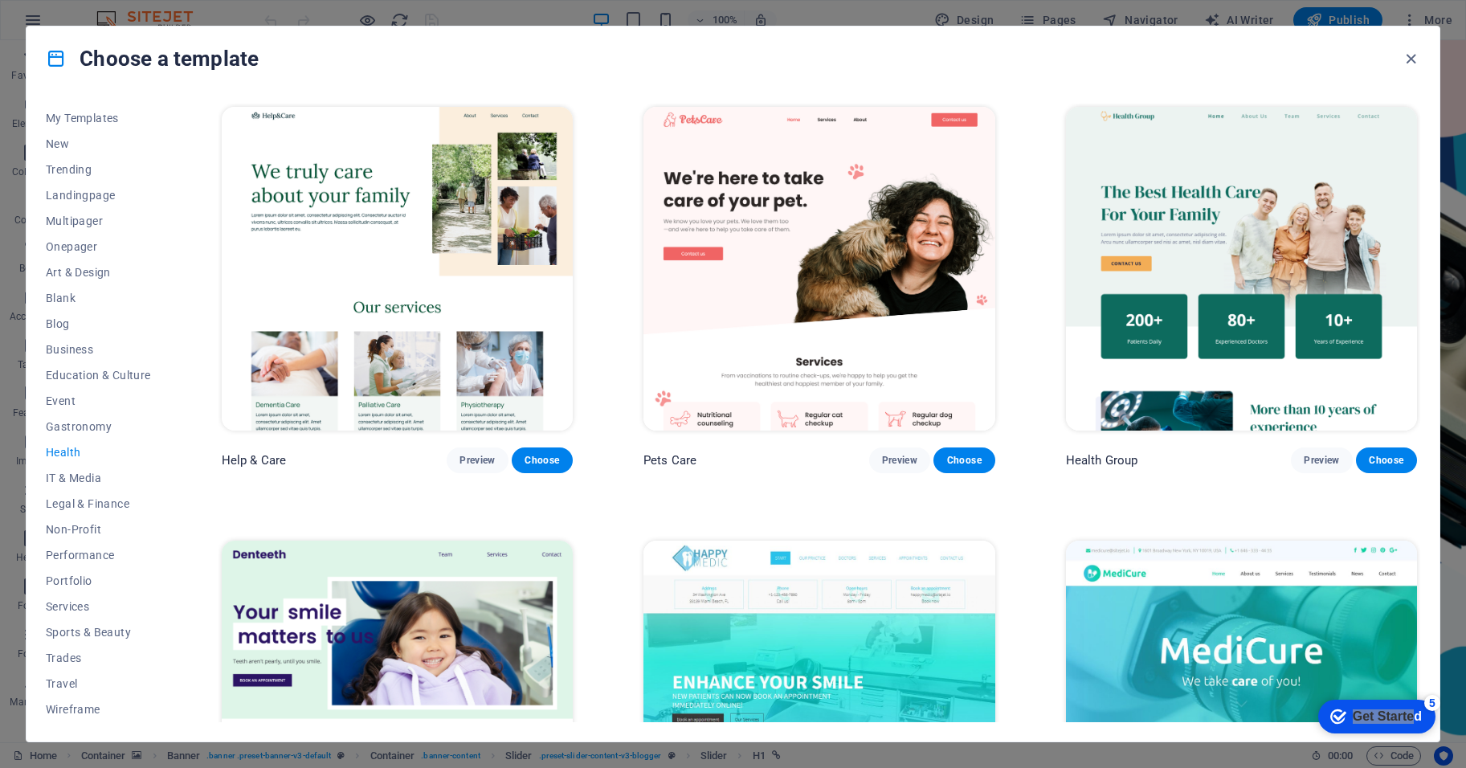
click at [1020, 225] on img at bounding box center [1241, 269] width 351 height 324
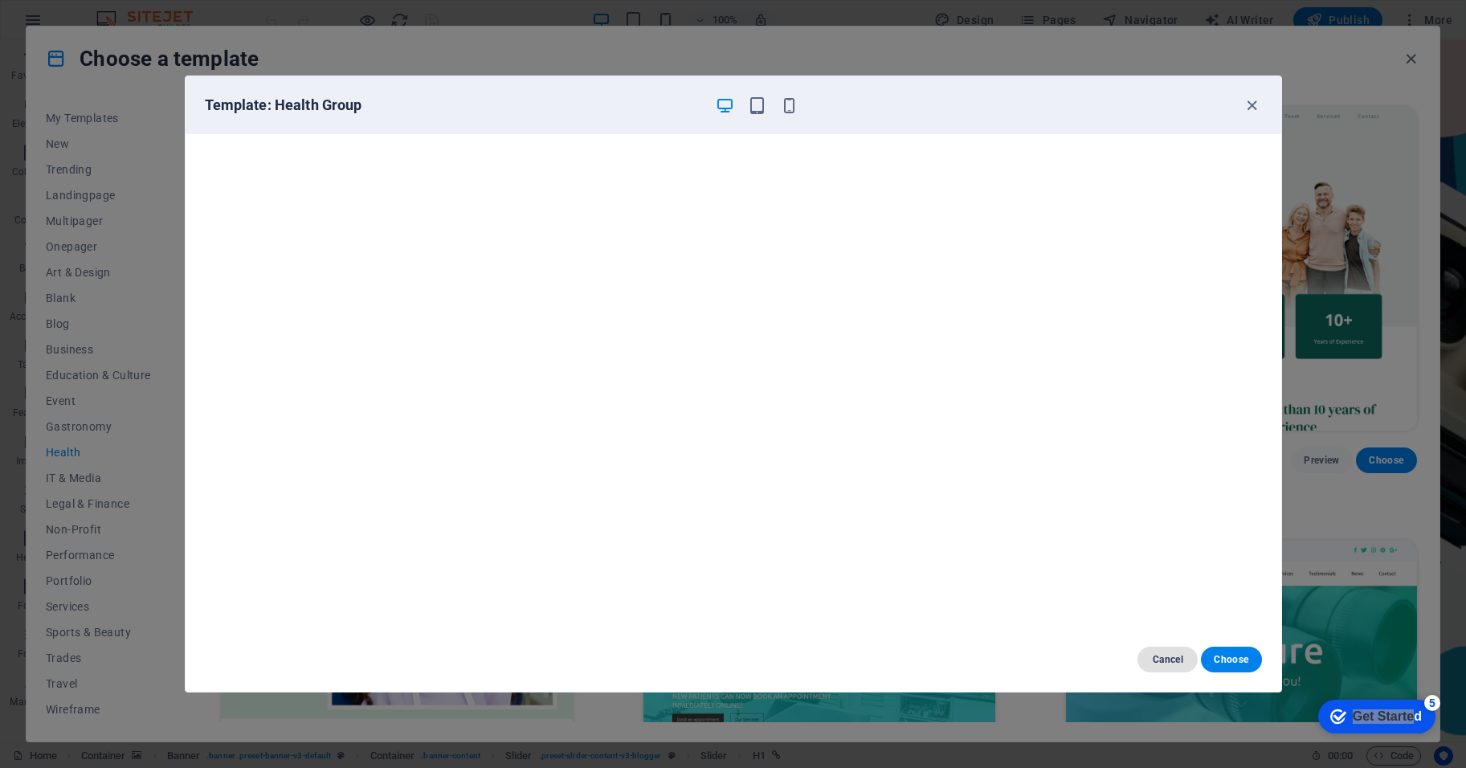
click at [1020, 517] on span "Cancel" at bounding box center [1167, 659] width 35 height 13
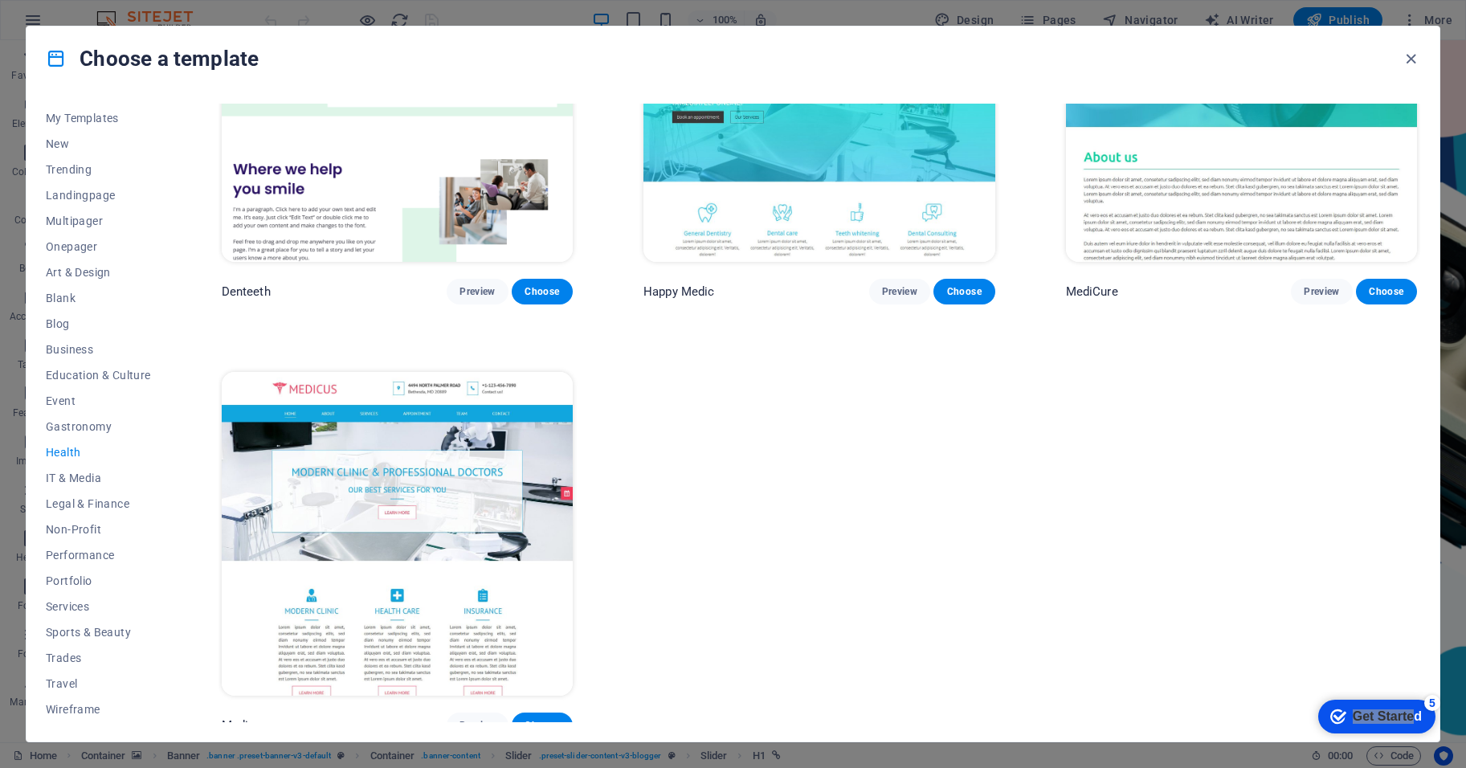
scroll to position [613, 0]
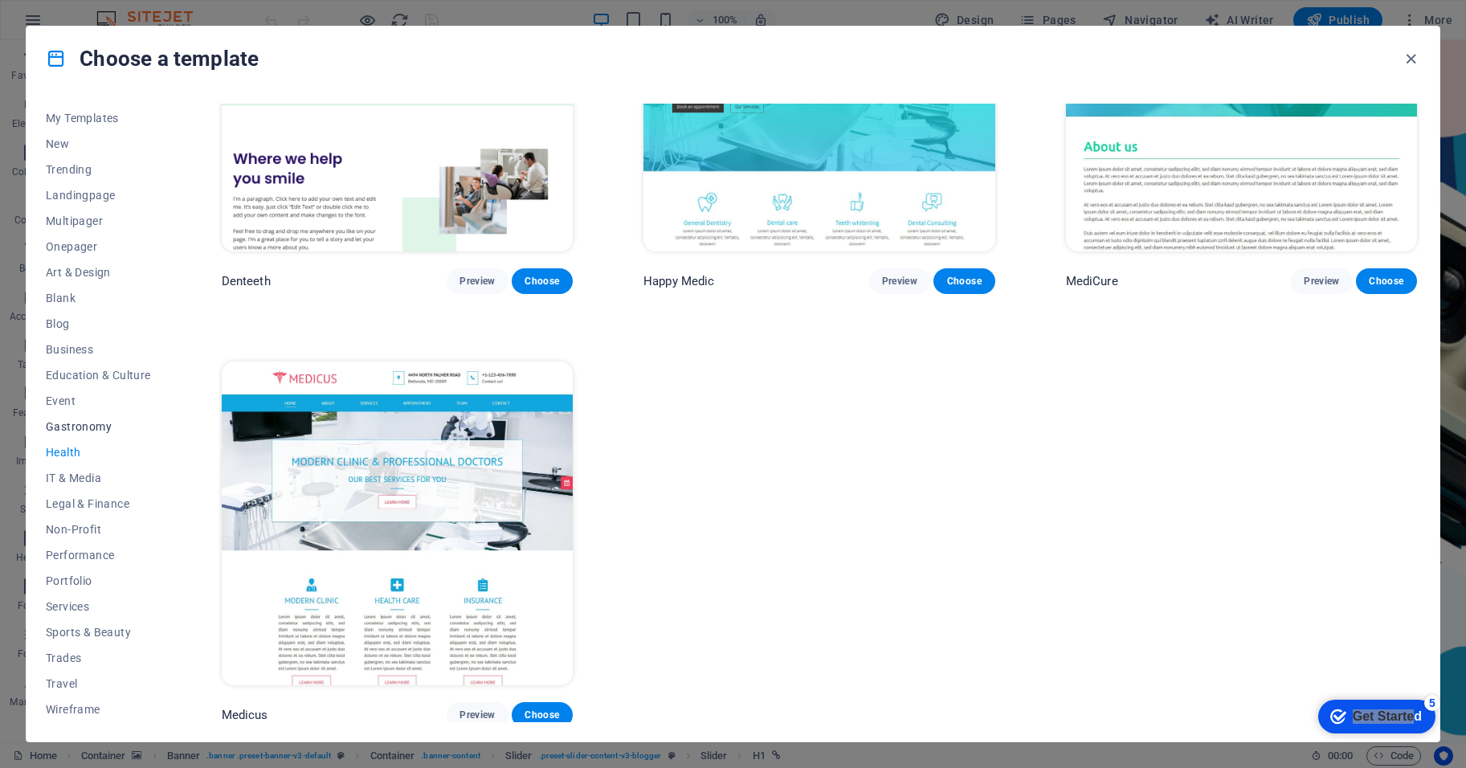
click at [84, 433] on button "Gastronomy" at bounding box center [98, 427] width 105 height 26
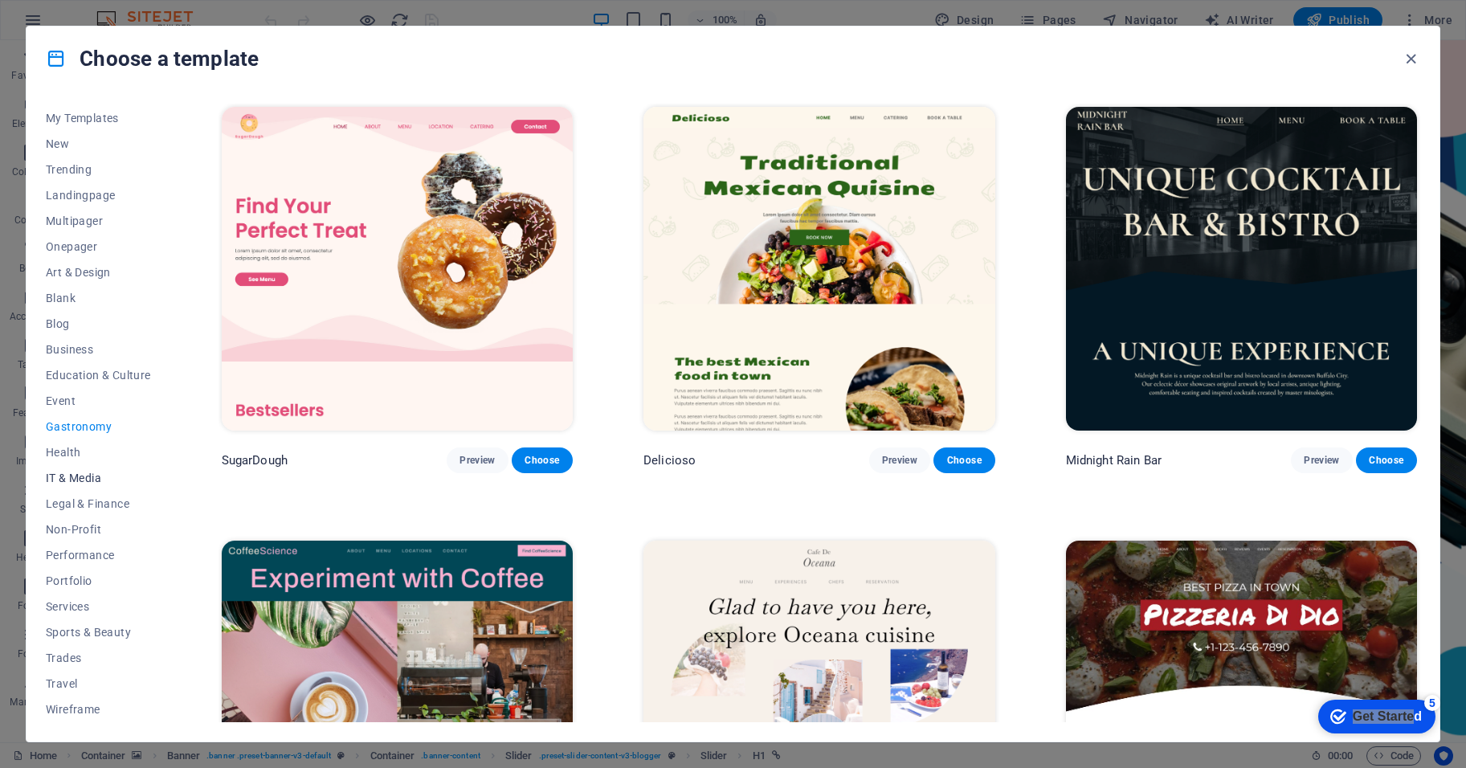
scroll to position [0, 0]
click at [83, 264] on span "Onepager" at bounding box center [98, 270] width 105 height 13
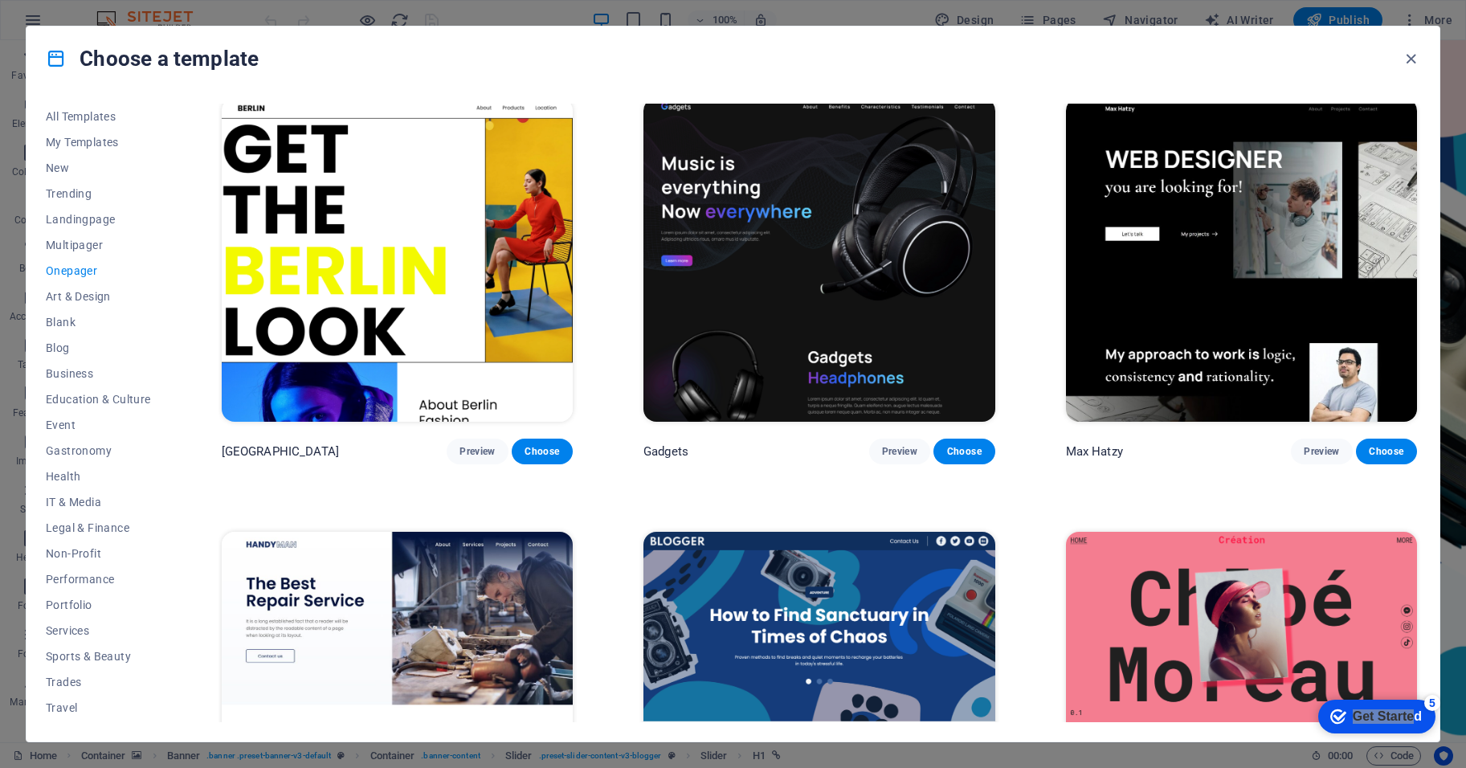
scroll to position [1687, 0]
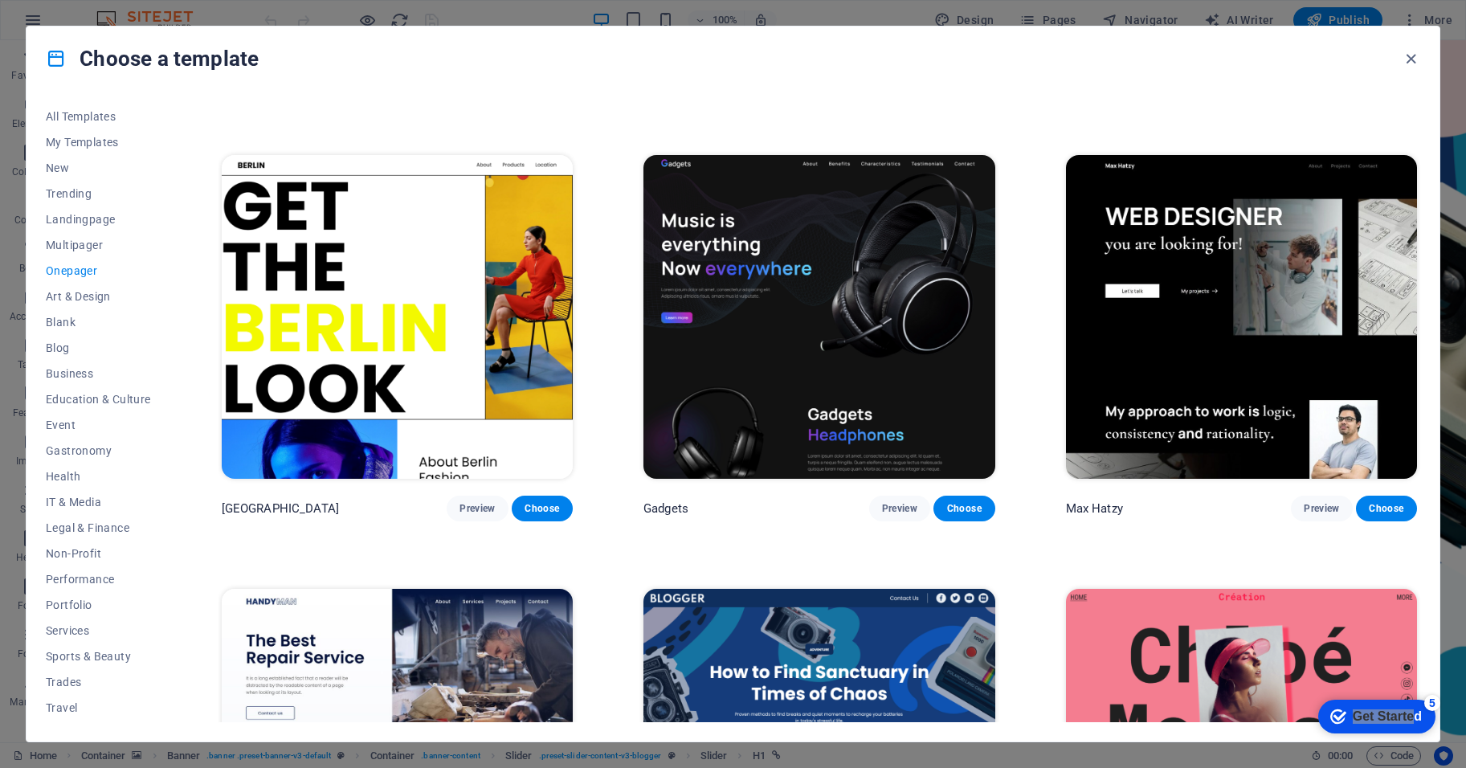
click at [838, 300] on img at bounding box center [818, 317] width 351 height 324
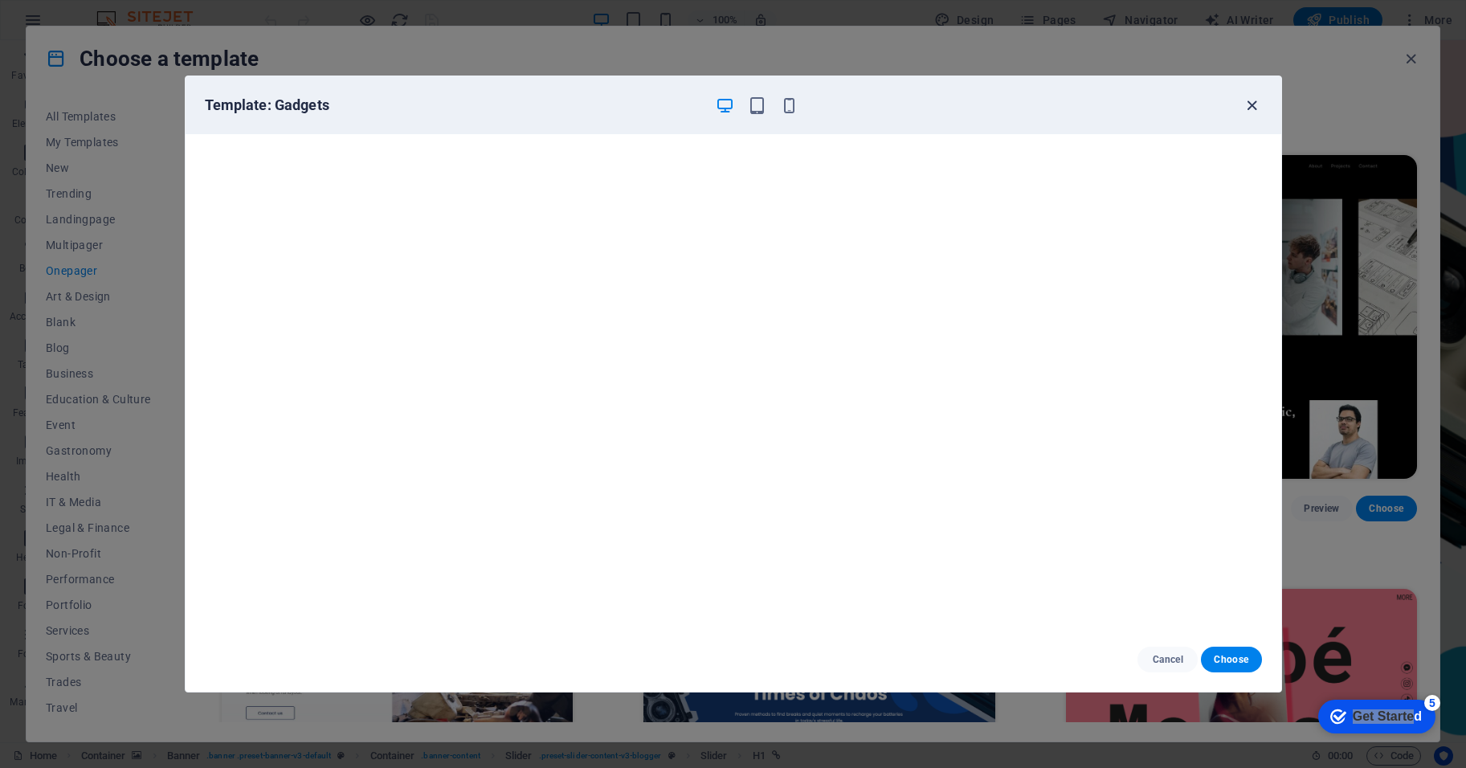
click at [1020, 100] on icon "button" at bounding box center [1252, 105] width 18 height 18
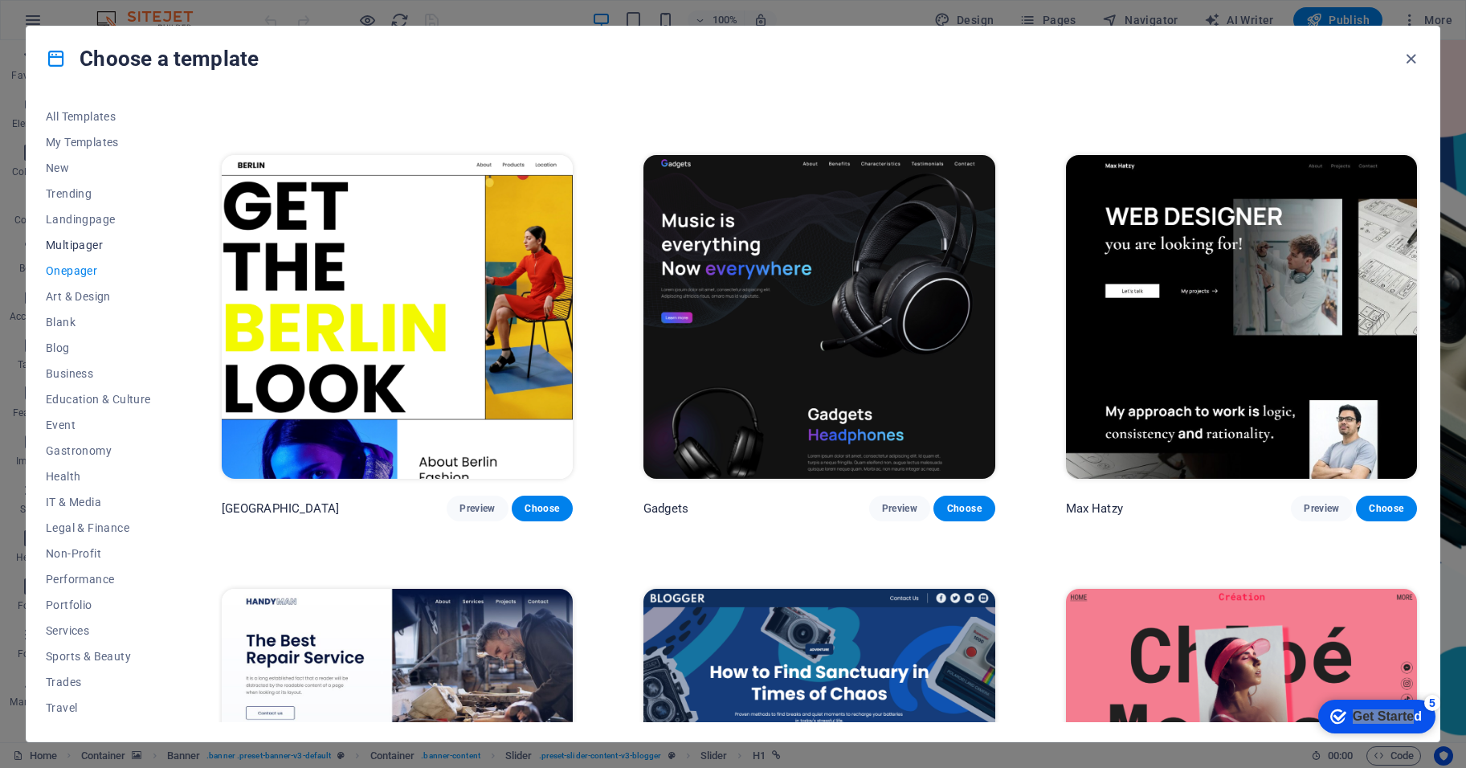
click at [78, 245] on span "Multipager" at bounding box center [98, 245] width 105 height 13
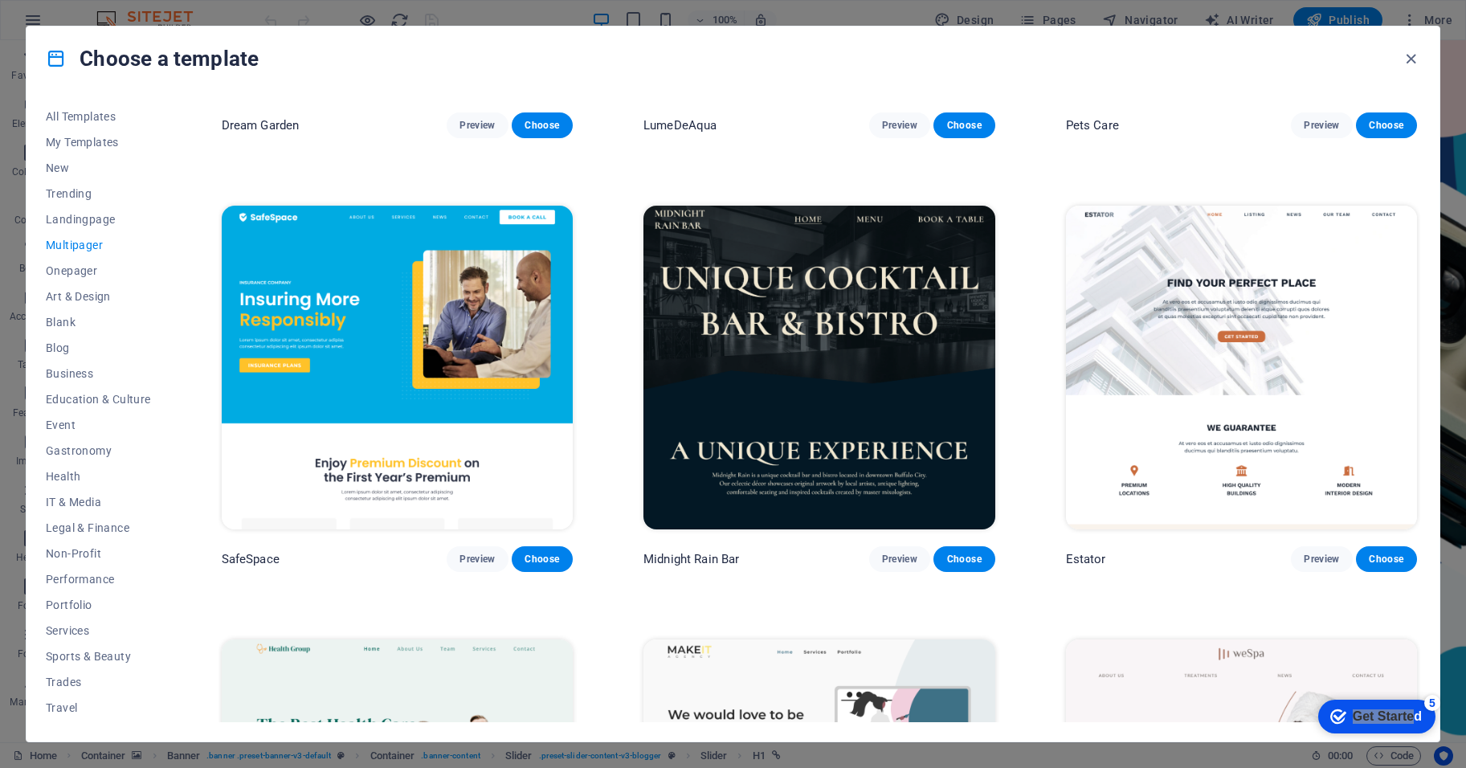
scroll to position [2089, 0]
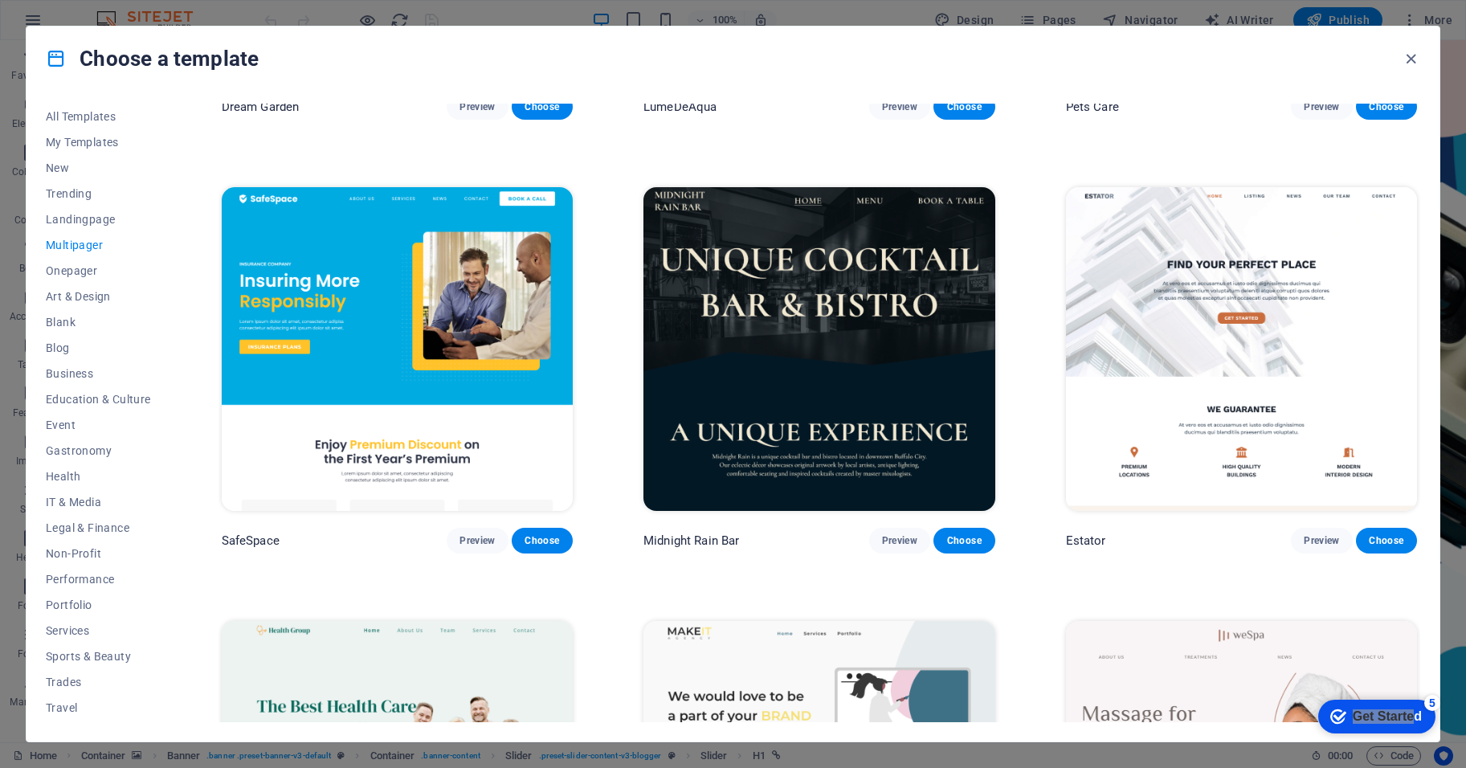
click at [1020, 276] on img at bounding box center [1241, 349] width 351 height 324
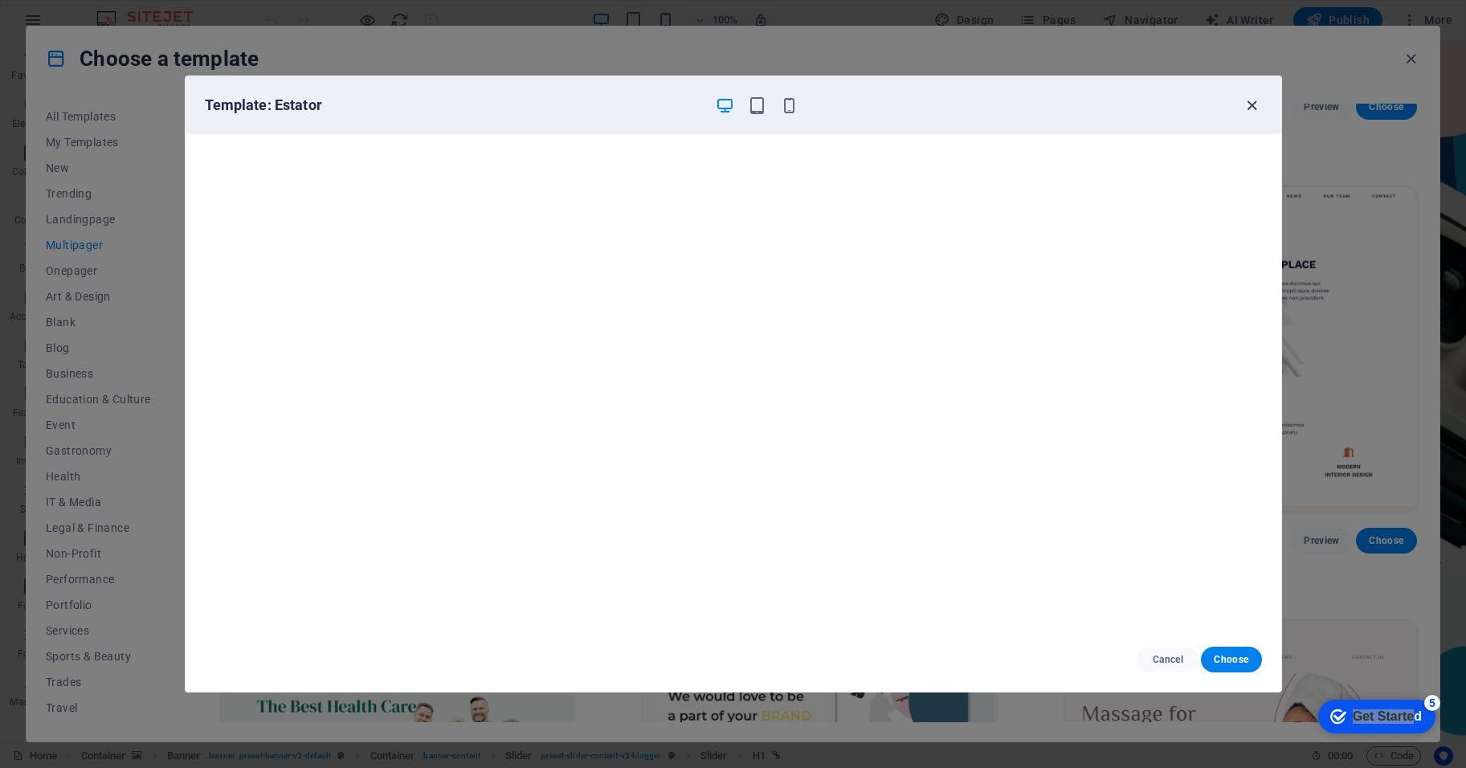
click at [1020, 100] on icon "button" at bounding box center [1252, 105] width 18 height 18
